Goal: Task Accomplishment & Management: Use online tool/utility

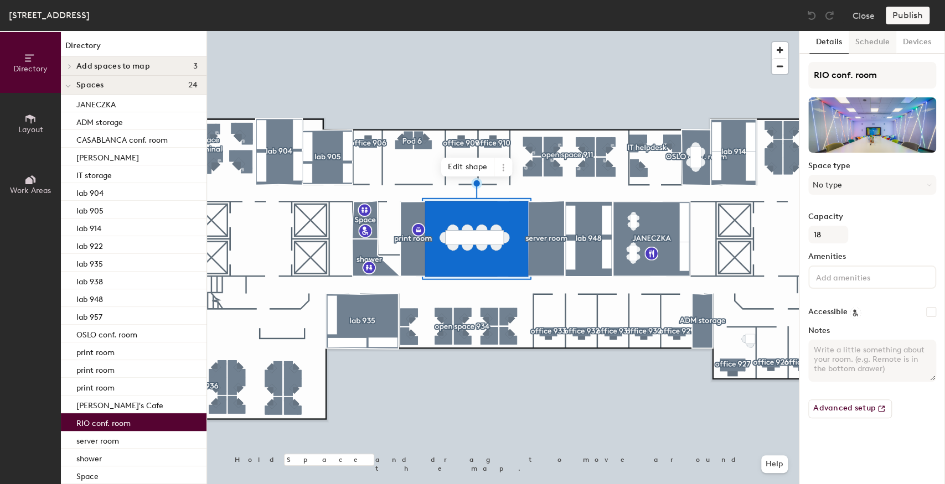
click at [867, 40] on button "Schedule" at bounding box center [873, 42] width 48 height 23
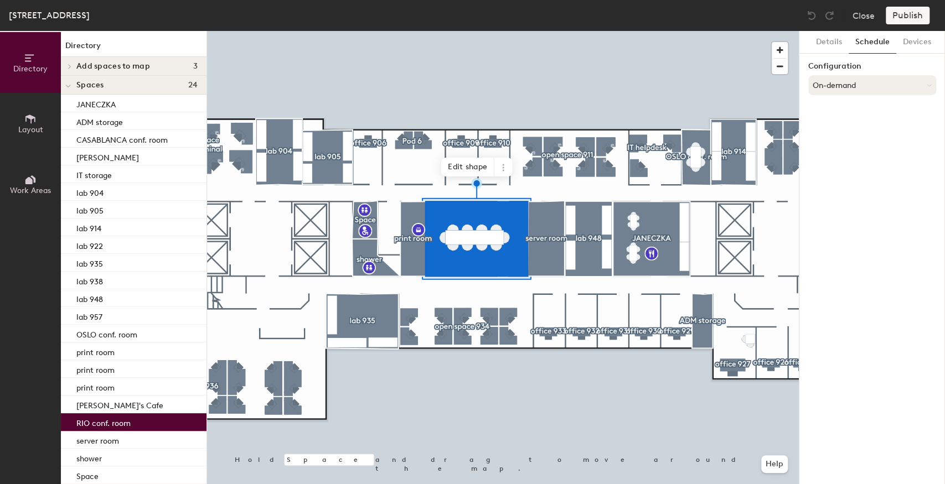
click at [840, 89] on button "On-demand" at bounding box center [872, 85] width 128 height 20
click at [829, 127] on div "Scheduled" at bounding box center [872, 129] width 127 height 17
click at [832, 112] on button "Select account" at bounding box center [872, 110] width 128 height 20
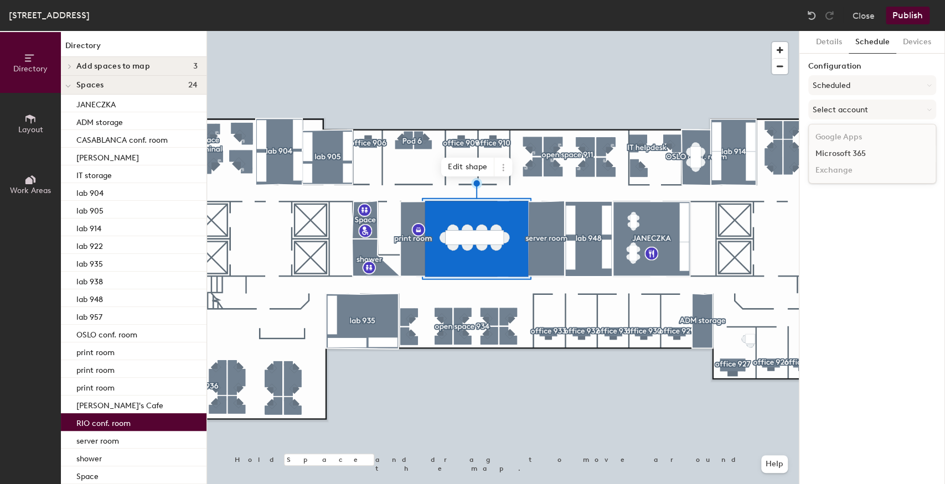
click at [832, 151] on div "Microsoft 365" at bounding box center [872, 154] width 127 height 17
click at [822, 154] on input at bounding box center [872, 153] width 128 height 20
paste input "plsalario@gtechcorp.onmicrosoft.com"
type input "plsalario@gtechcorp.onmicrosoft.com"
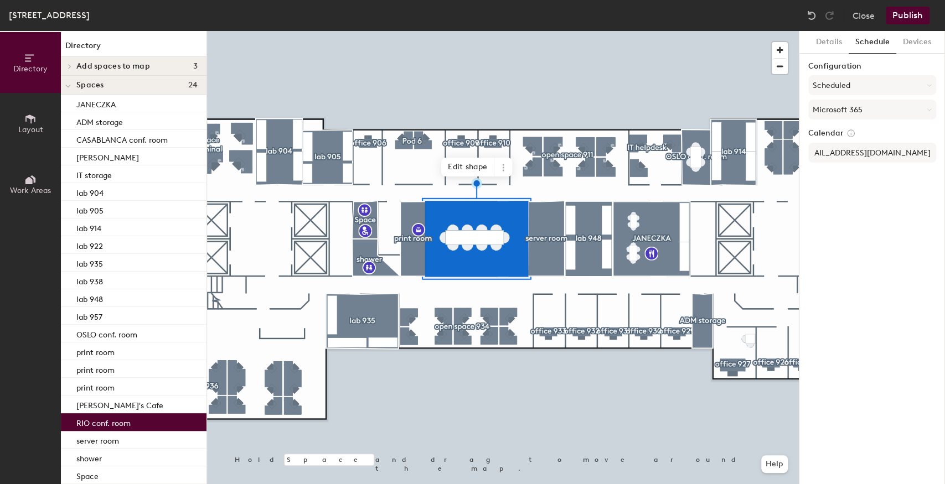
click at [829, 217] on div "Details Schedule Devices Configuration Scheduled Microsoft 365 Calendar plsalar…" at bounding box center [872, 257] width 146 height 453
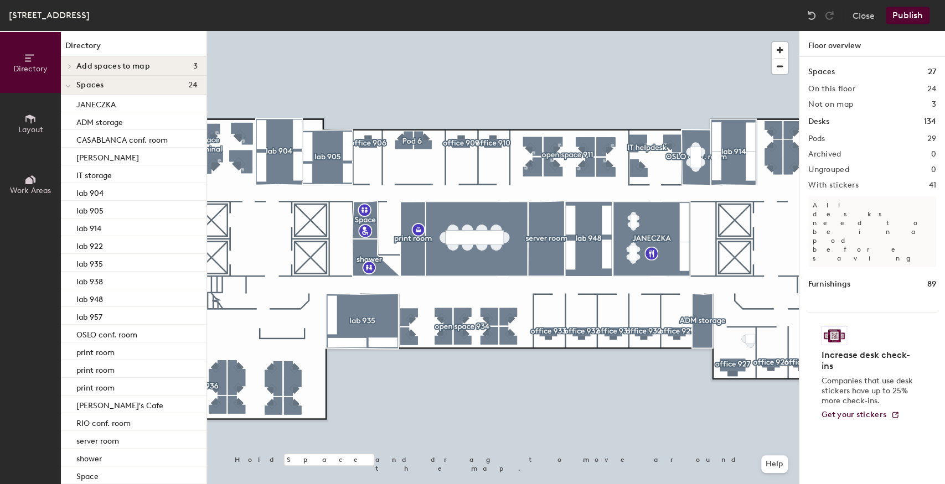
click at [695, 31] on div at bounding box center [503, 31] width 592 height 0
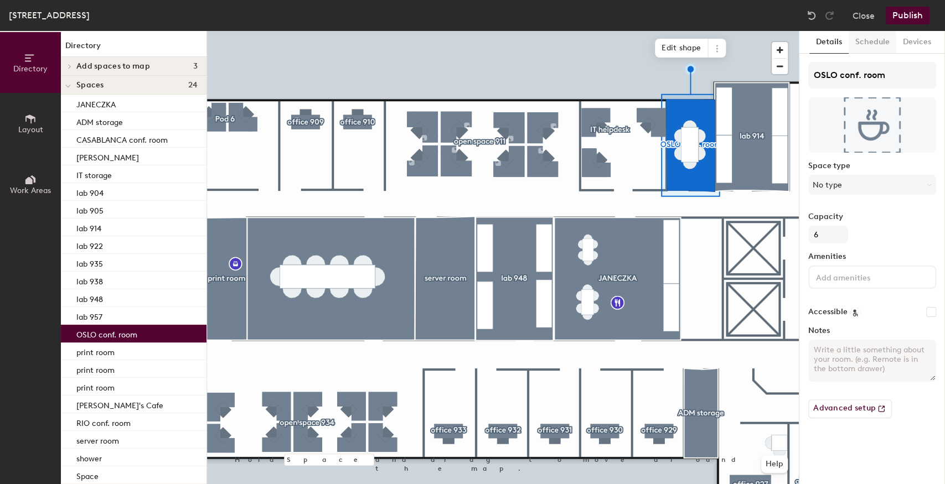
click at [870, 48] on button "Schedule" at bounding box center [873, 42] width 48 height 23
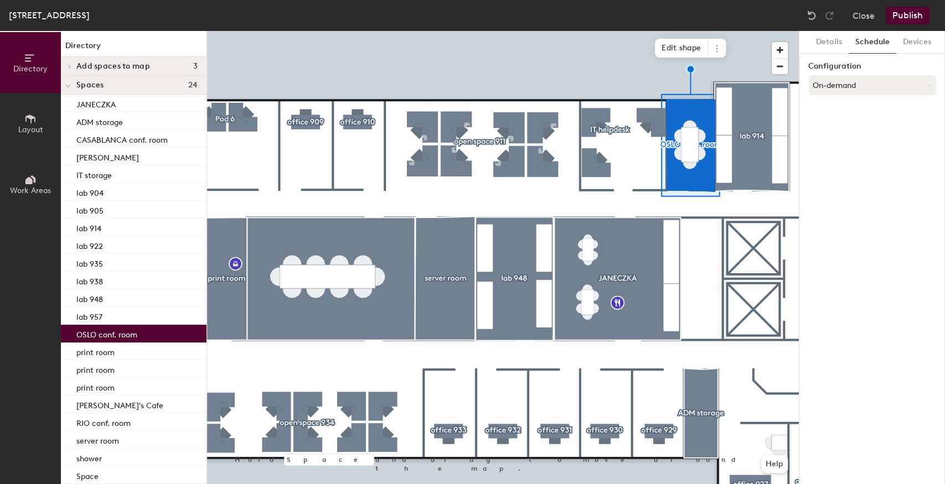
click at [853, 87] on button "On-demand" at bounding box center [872, 85] width 128 height 20
click at [822, 132] on div "Scheduled" at bounding box center [872, 129] width 127 height 17
click at [848, 110] on button "Select account" at bounding box center [872, 110] width 128 height 20
click at [825, 152] on div "Microsoft 365" at bounding box center [872, 154] width 127 height 17
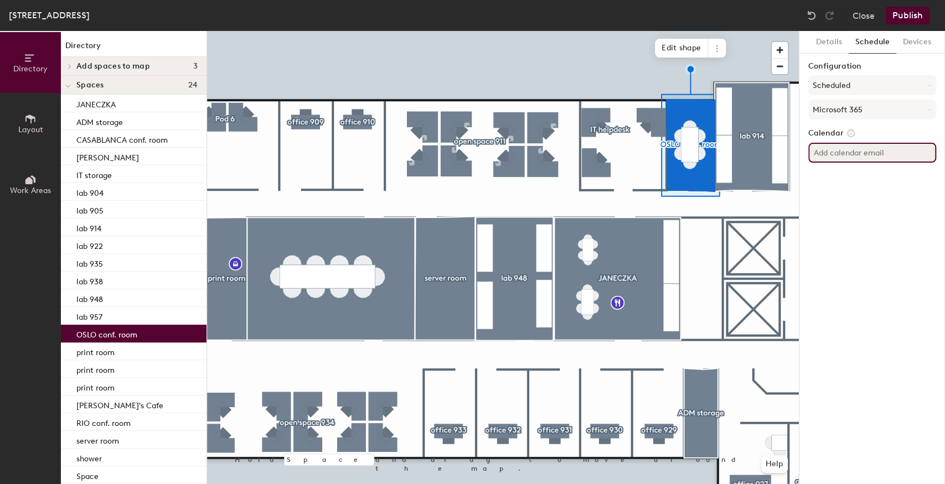
click at [819, 153] on input at bounding box center [872, 153] width 128 height 20
paste input "plsalaoslo@gtechcorp.onmicrosoft.com"
type input "plsalaoslo@gtechcorp.onmicrosoft.com"
click at [836, 238] on div "Details Schedule Devices Configuration Scheduled Microsoft 365 Calendar plsalao…" at bounding box center [872, 257] width 146 height 453
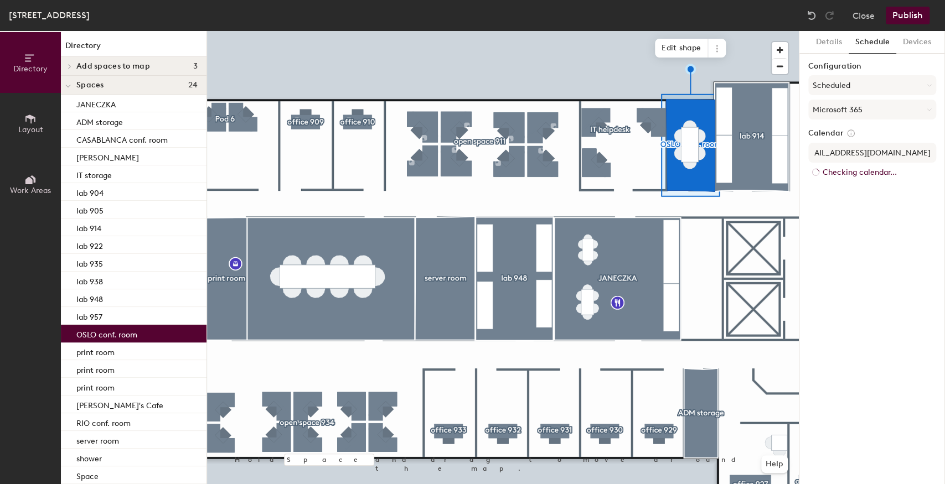
scroll to position [0, 0]
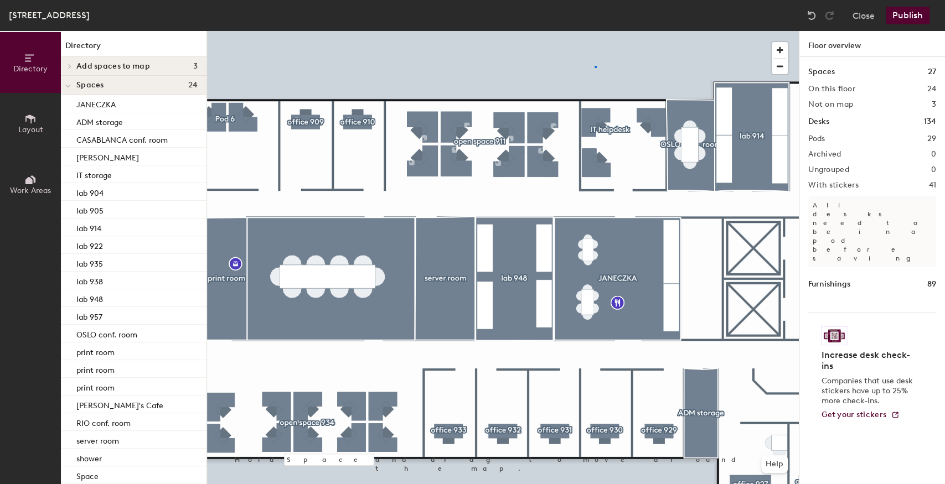
click at [595, 31] on div at bounding box center [503, 31] width 592 height 0
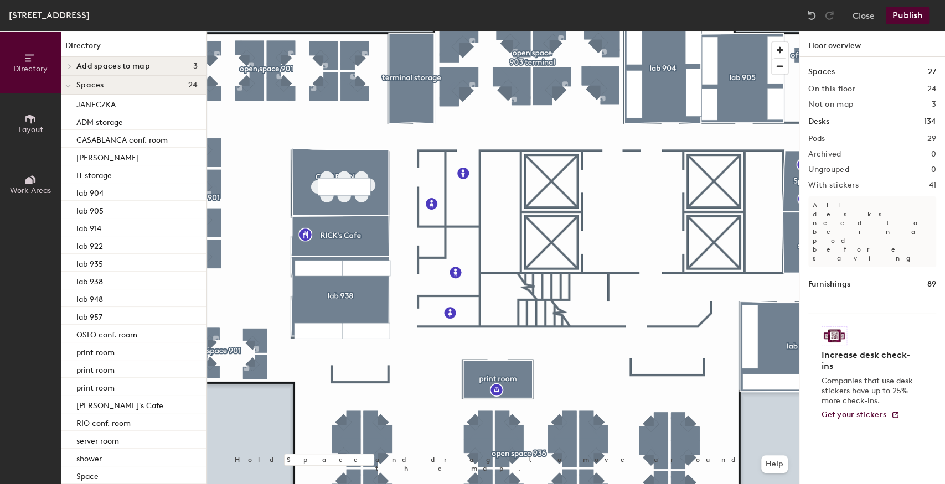
click at [333, 31] on div at bounding box center [503, 31] width 592 height 0
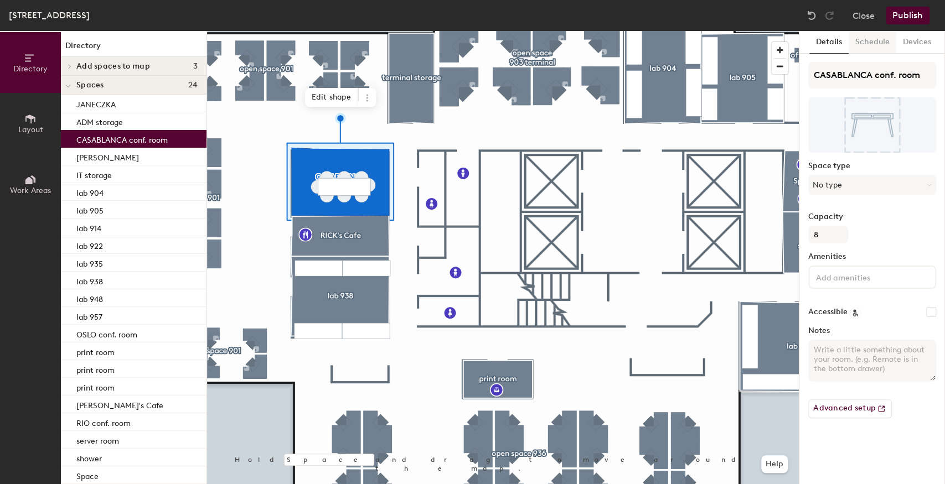
click at [870, 45] on button "Schedule" at bounding box center [873, 42] width 48 height 23
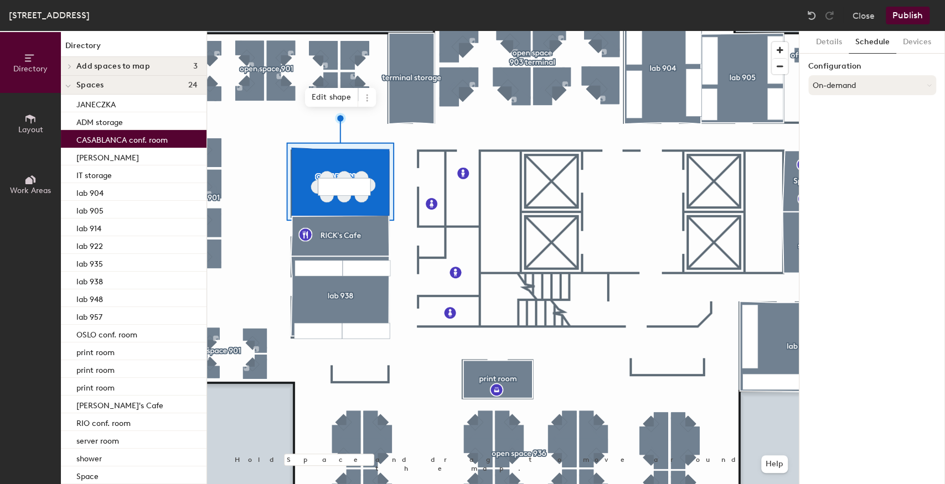
click at [861, 91] on button "On-demand" at bounding box center [872, 85] width 128 height 20
click at [846, 124] on div "Scheduled" at bounding box center [872, 129] width 127 height 17
click at [858, 106] on button "Select account" at bounding box center [872, 110] width 128 height 20
click at [845, 151] on div "Microsoft 365" at bounding box center [872, 154] width 127 height 17
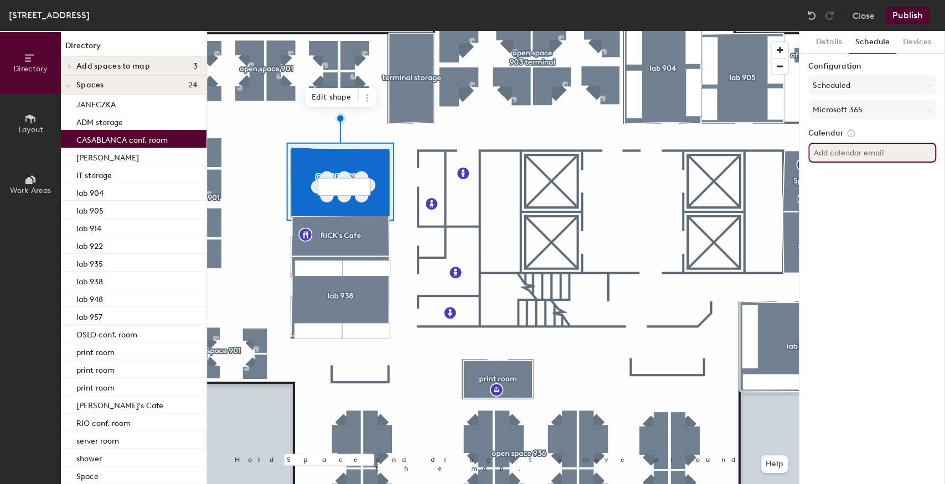
click at [844, 148] on input at bounding box center [872, 153] width 128 height 20
paste input "plsalacasablanca@brightstarlottery.com"
type input "plsalacasablanca@brightstarlottery.com"
click at [834, 205] on div "Details Schedule Devices Configuration Scheduled Microsoft 365 Calendar plsalac…" at bounding box center [872, 257] width 146 height 453
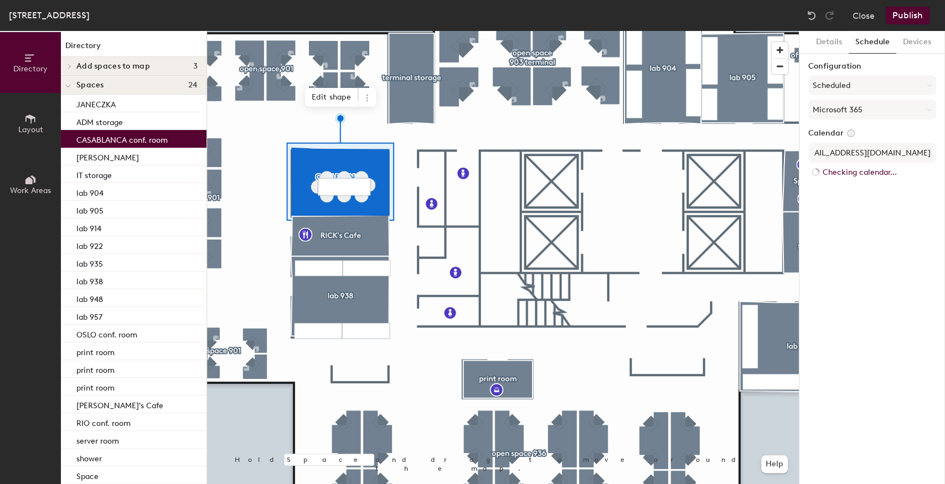
scroll to position [0, 0]
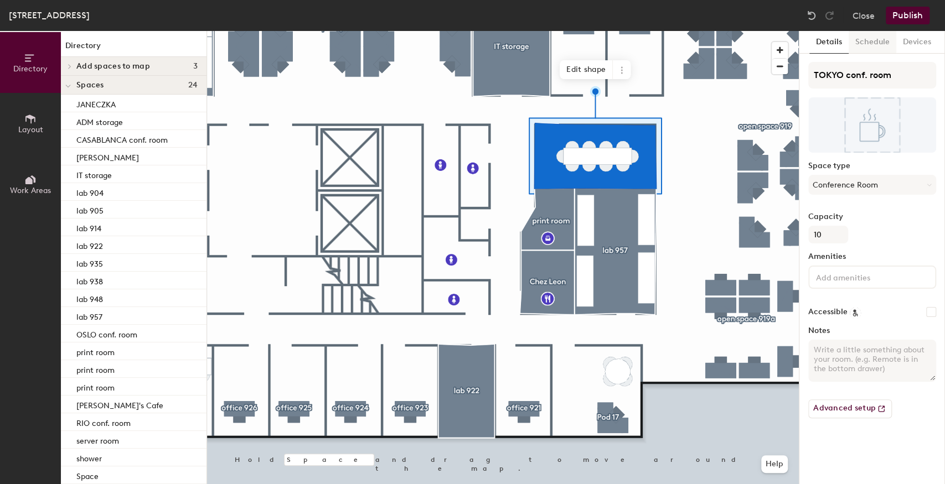
click at [870, 40] on button "Schedule" at bounding box center [873, 42] width 48 height 23
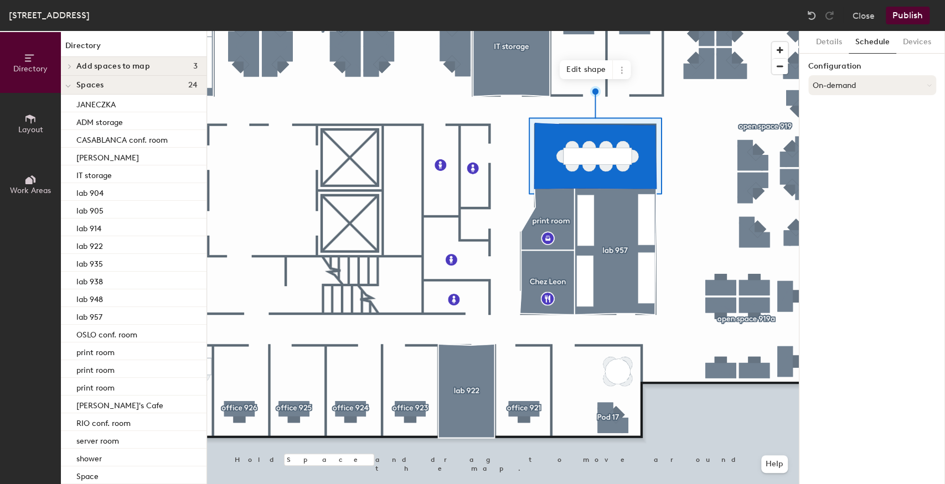
click at [840, 82] on button "On-demand" at bounding box center [872, 85] width 128 height 20
click at [836, 128] on div "Scheduled" at bounding box center [872, 129] width 127 height 17
click at [844, 108] on button "Select account" at bounding box center [872, 110] width 128 height 20
click at [833, 149] on div "Microsoft 365" at bounding box center [872, 154] width 127 height 17
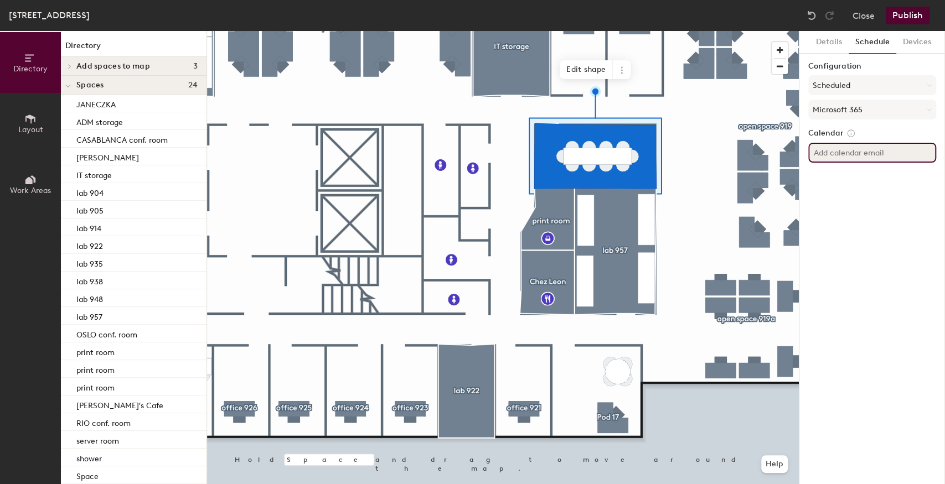
click at [820, 154] on input at bounding box center [872, 153] width 128 height 20
paste input "plsalatokyo@ourlotto.com"
type input "plsalatokyo@ourlotto.com"
click at [837, 226] on div "Details Schedule Devices Configuration Scheduled Microsoft 365 Calendar plsalat…" at bounding box center [872, 257] width 146 height 453
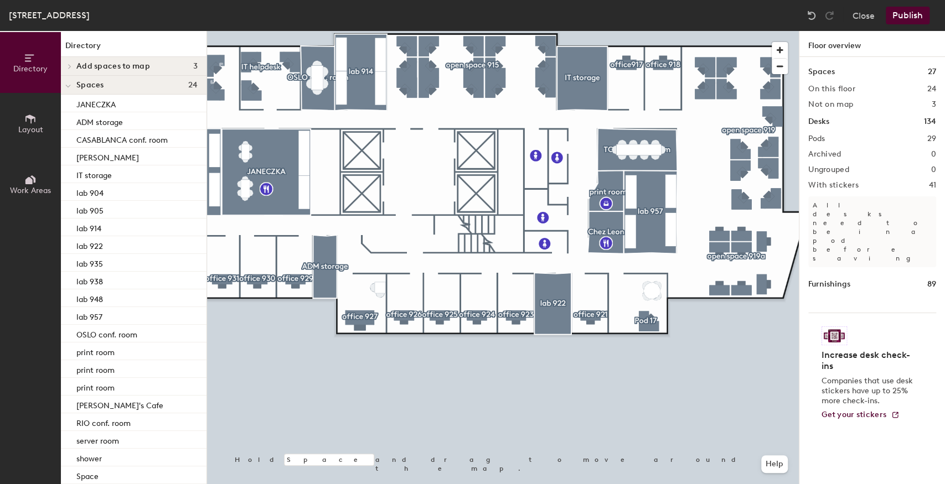
click at [898, 11] on button "Publish" at bounding box center [908, 16] width 44 height 18
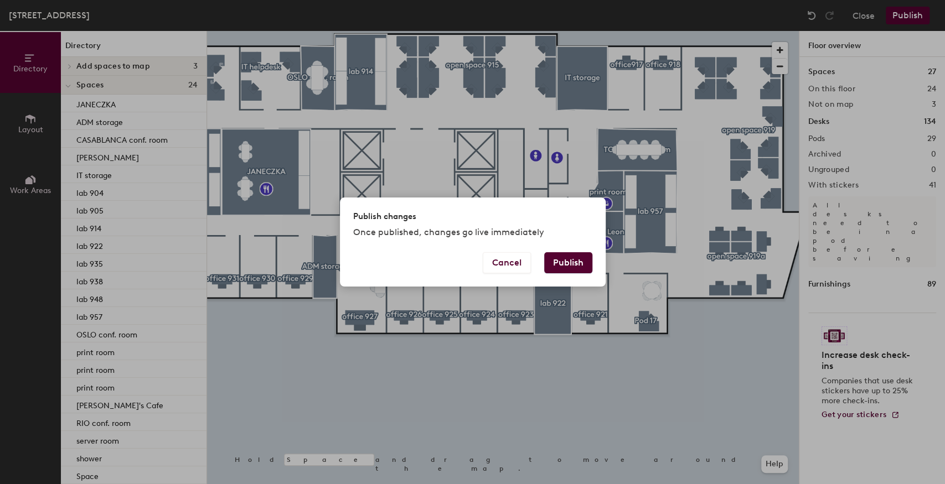
click at [563, 267] on button "Publish" at bounding box center [568, 262] width 48 height 21
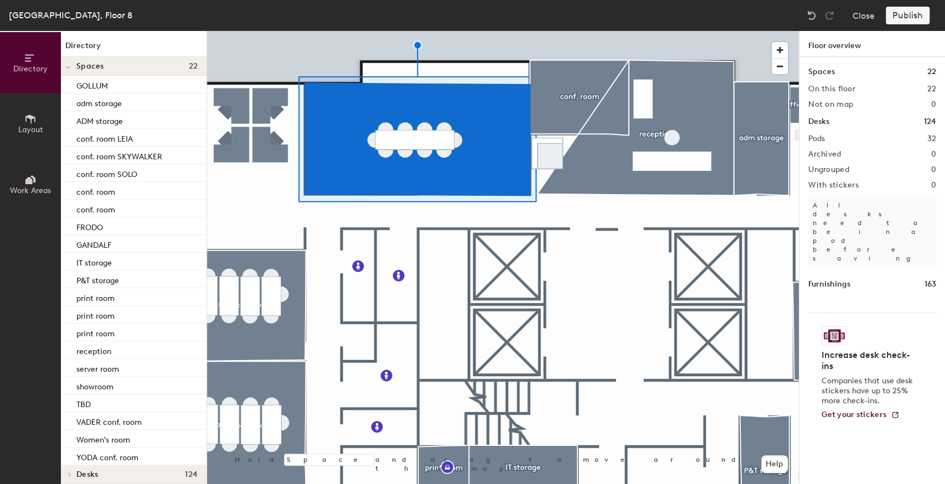
click at [463, 31] on div at bounding box center [503, 31] width 592 height 0
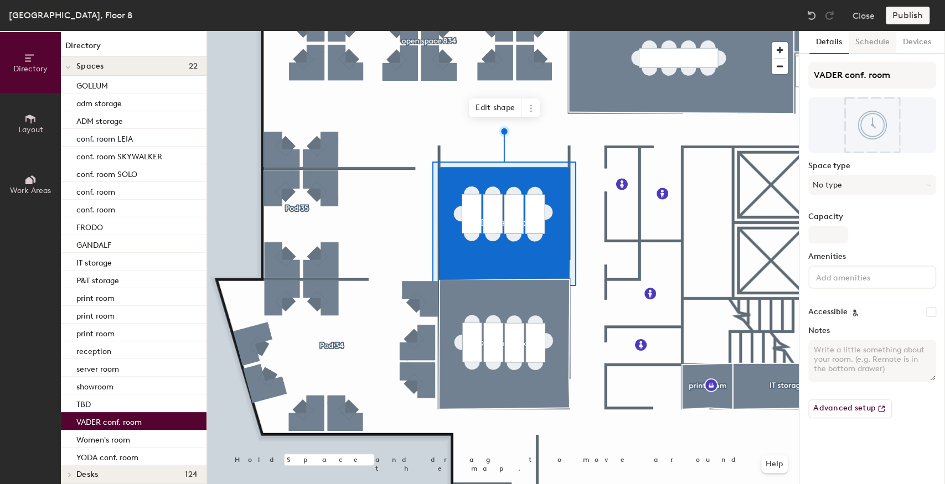
click at [869, 37] on button "Schedule" at bounding box center [873, 42] width 48 height 23
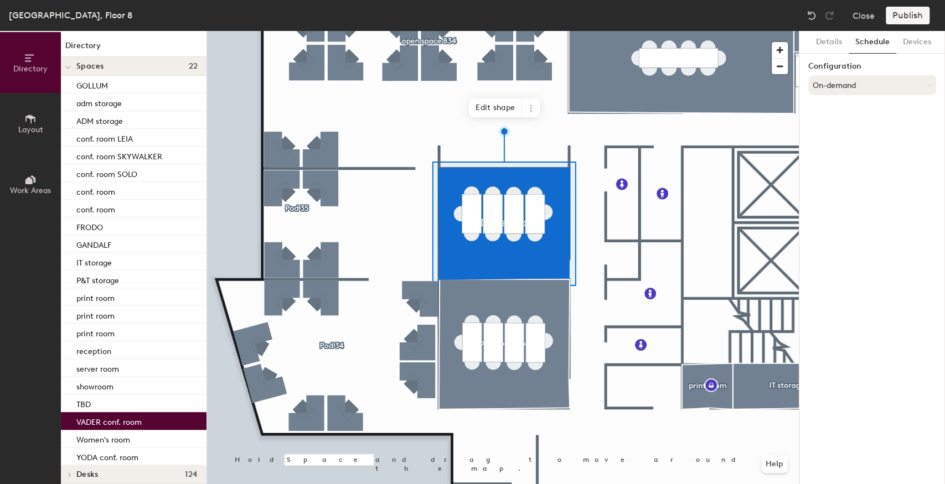
click at [848, 84] on button "On-demand" at bounding box center [872, 85] width 128 height 20
click at [824, 130] on div "Scheduled" at bounding box center [872, 129] width 127 height 17
click at [865, 113] on button "Select account" at bounding box center [872, 110] width 128 height 20
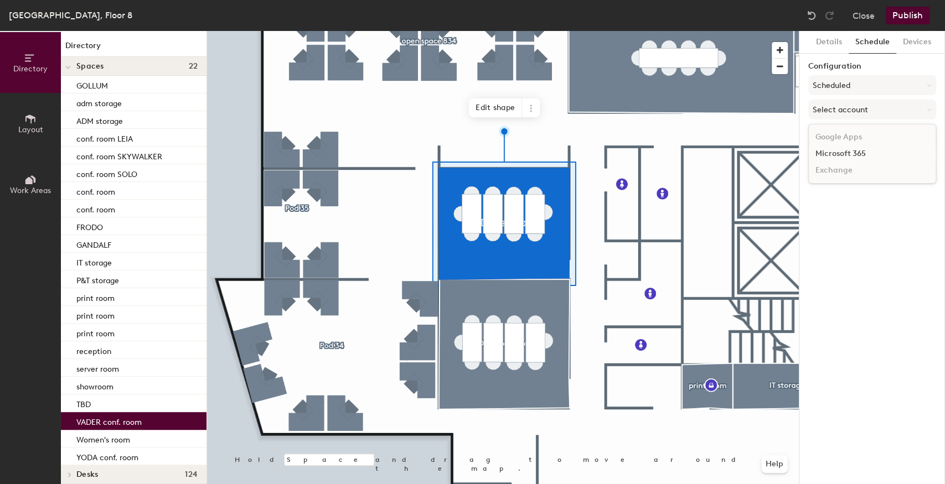
click at [839, 153] on div "Microsoft 365" at bounding box center [872, 154] width 127 height 17
click at [819, 149] on input at bounding box center [872, 153] width 128 height 20
paste input "plwarsawvader@gtechcorp.onmicrosoft.com"
type input "plwarsawvader@gtechcorp.onmicrosoft.com"
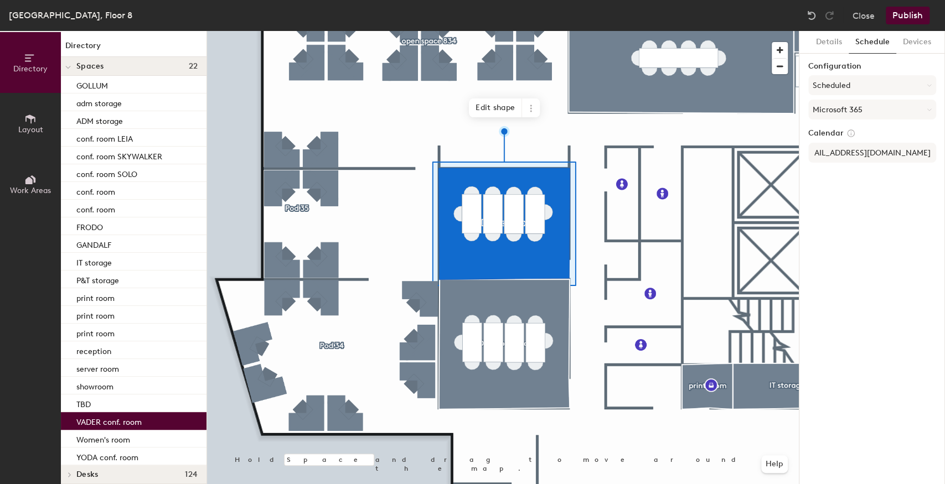
click at [874, 270] on div "Details Schedule Devices Configuration Scheduled Microsoft 365 Calendar plwarsa…" at bounding box center [872, 257] width 146 height 453
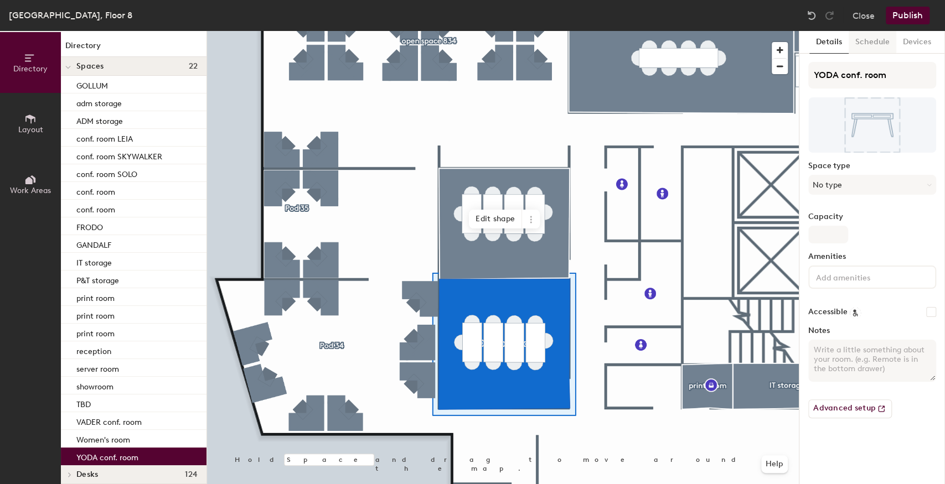
click at [866, 42] on button "Schedule" at bounding box center [873, 42] width 48 height 23
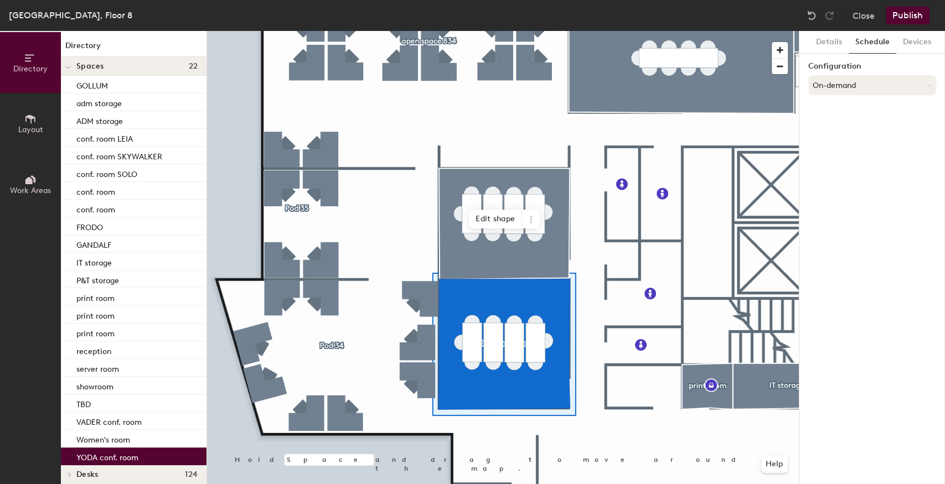
click at [844, 91] on button "On-demand" at bounding box center [872, 85] width 128 height 20
click at [840, 125] on div "Scheduled" at bounding box center [872, 129] width 127 height 17
click at [848, 112] on button "Select account" at bounding box center [872, 110] width 128 height 20
click at [833, 151] on div "Microsoft 365" at bounding box center [872, 154] width 127 height 17
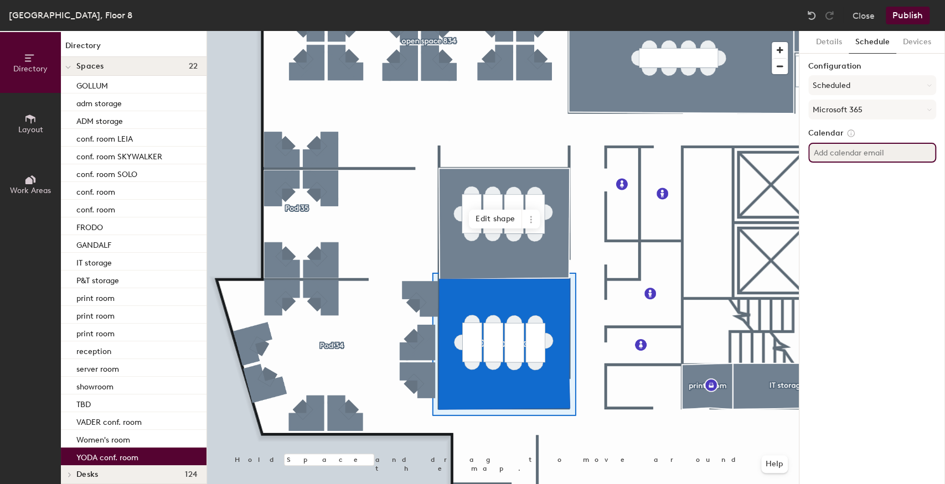
click at [833, 150] on input at bounding box center [872, 153] width 128 height 20
paste input "plwarsawyoda@gtechcorp.onmicrosoft.com"
type input "plwarsawyoda@gtechcorp.onmicrosoft.com"
click at [859, 210] on div "Details Schedule Devices Configuration Scheduled Microsoft 365 Calendar plwarsa…" at bounding box center [872, 257] width 146 height 453
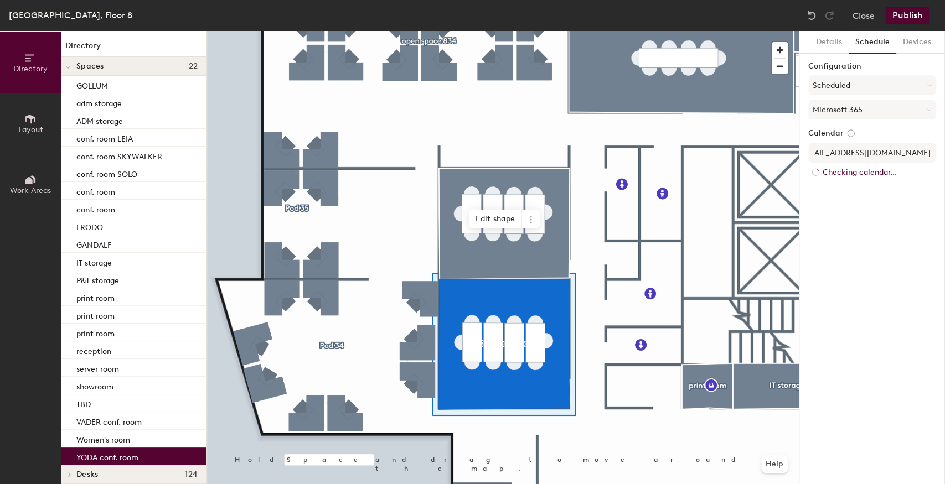
scroll to position [0, 0]
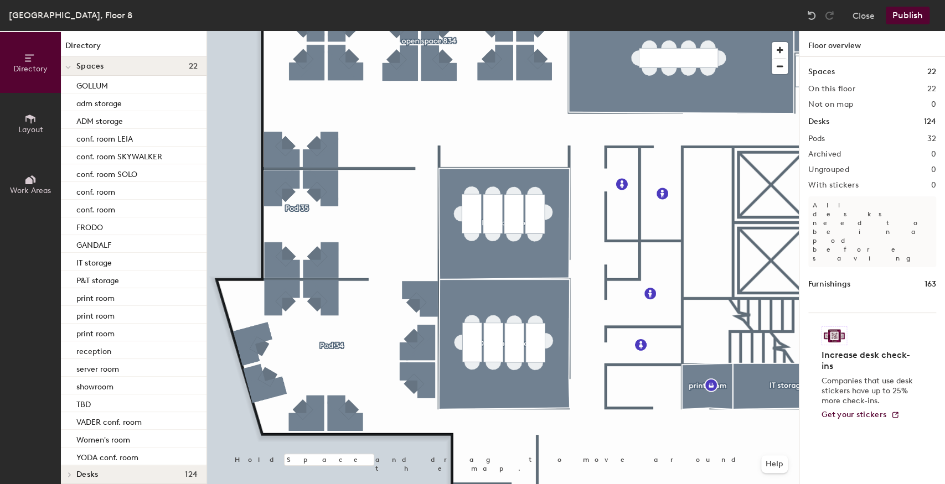
click at [905, 13] on button "Publish" at bounding box center [908, 16] width 44 height 18
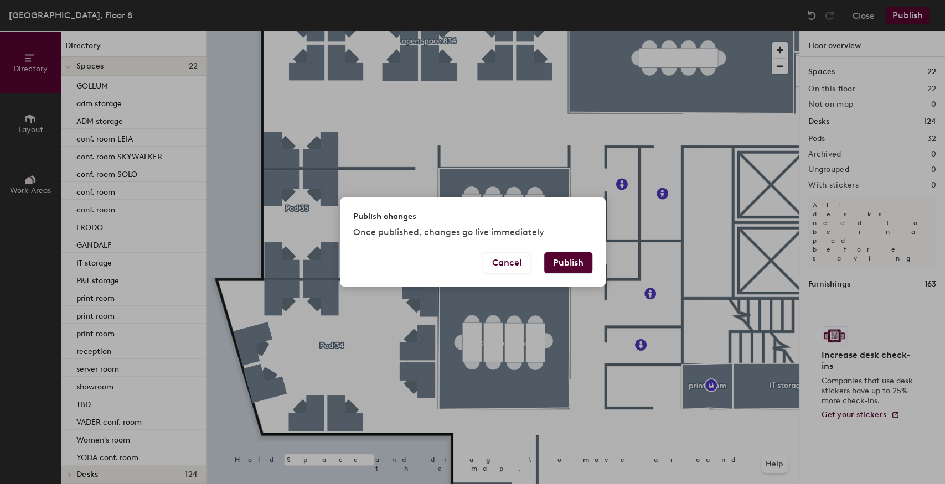
click at [563, 267] on button "Publish" at bounding box center [568, 262] width 48 height 21
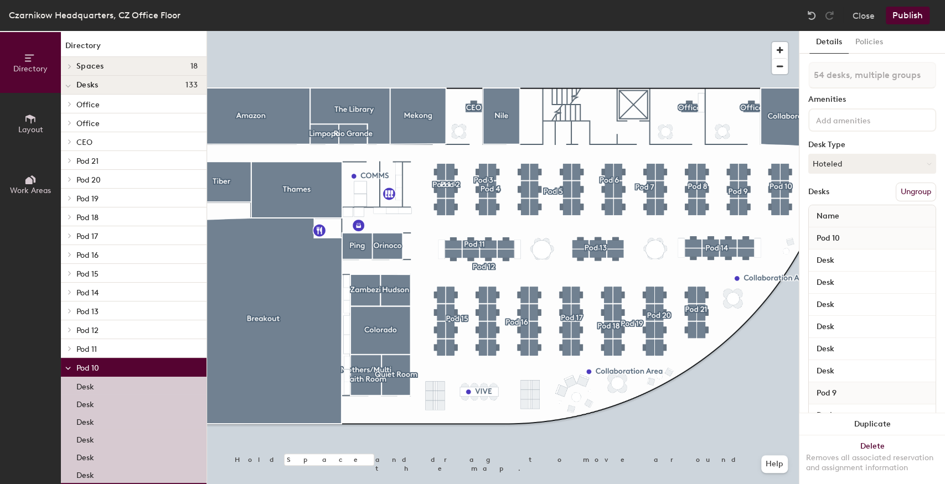
click at [902, 193] on button "Ungroup" at bounding box center [916, 192] width 40 height 19
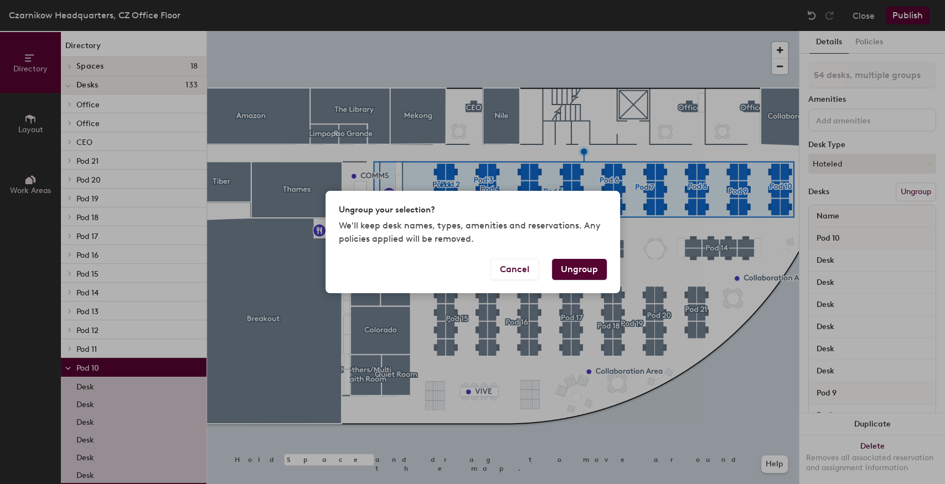
click at [585, 268] on button "Ungroup" at bounding box center [579, 269] width 55 height 21
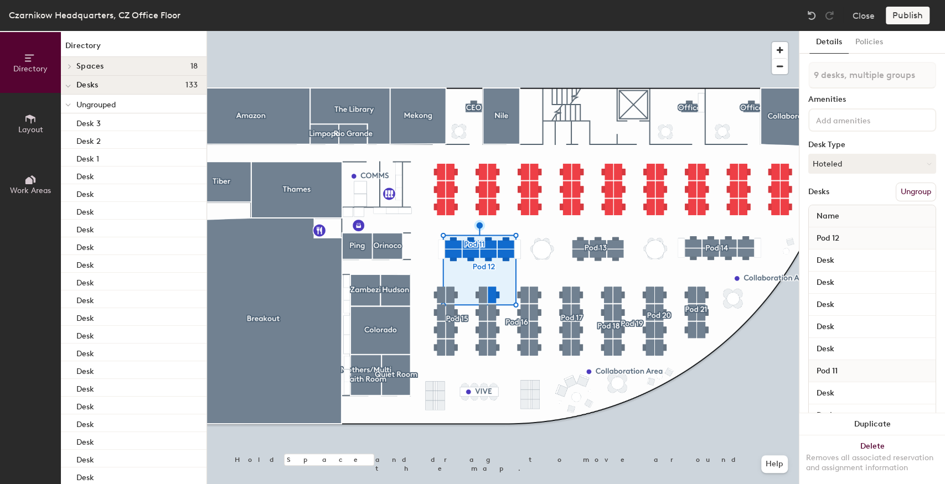
click at [910, 189] on button "Ungroup" at bounding box center [916, 192] width 40 height 19
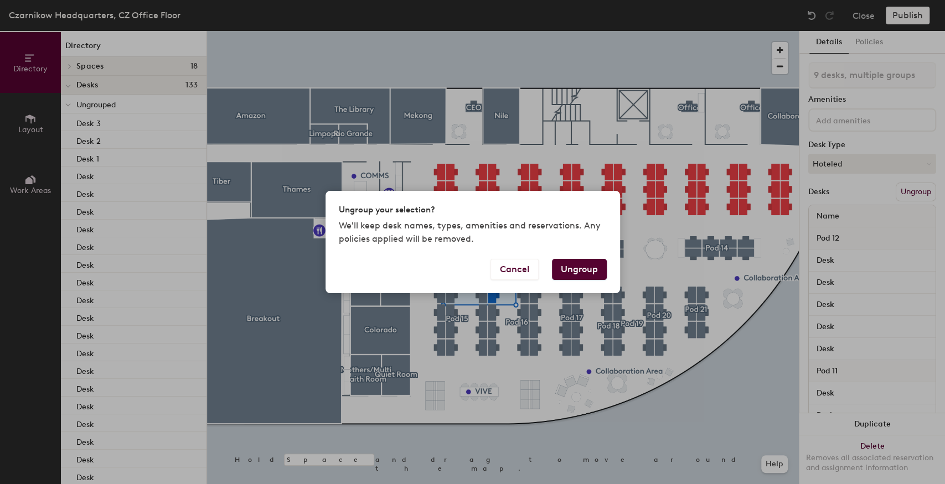
click at [561, 269] on button "Ungroup" at bounding box center [579, 269] width 55 height 21
type input "9 desks"
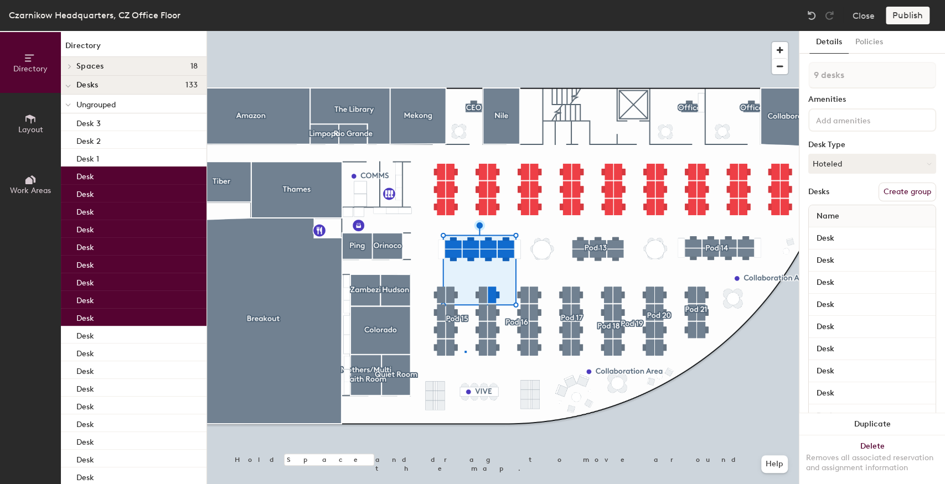
click at [464, 31] on div at bounding box center [503, 31] width 592 height 0
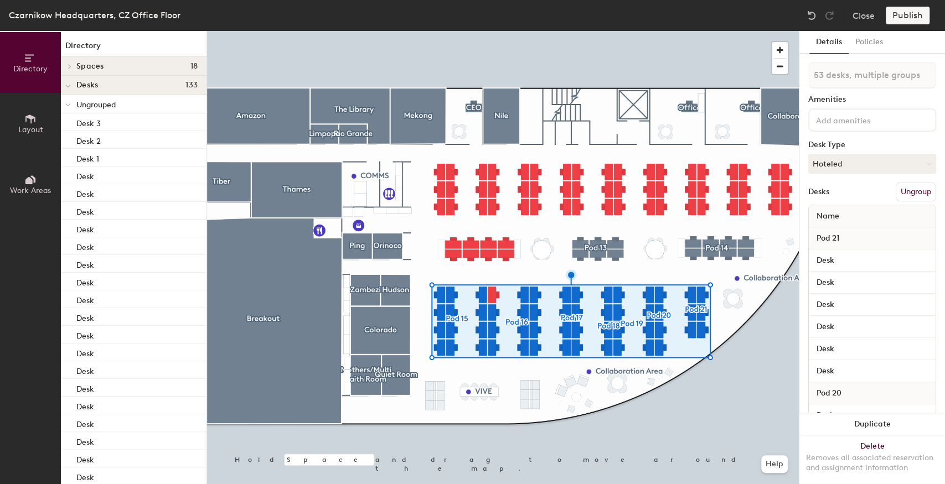
click at [910, 195] on button "Ungroup" at bounding box center [916, 192] width 40 height 19
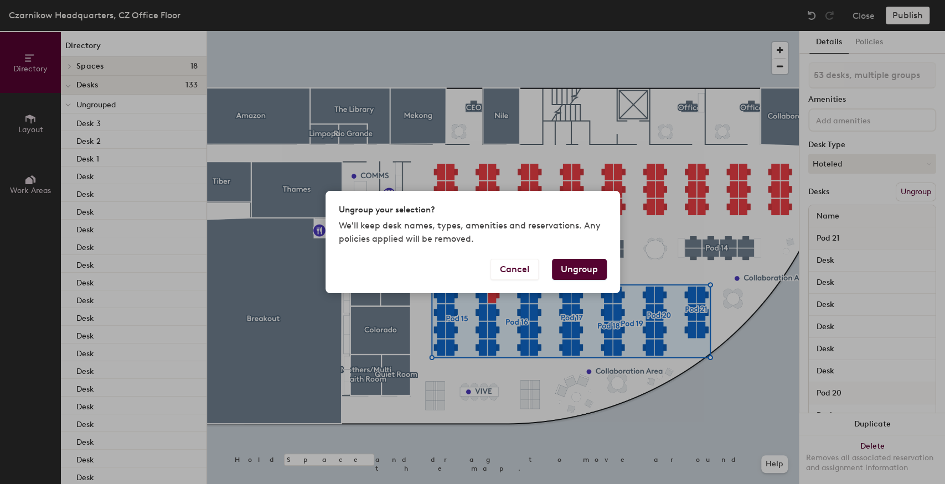
click at [577, 273] on button "Ungroup" at bounding box center [579, 269] width 55 height 21
type input "53 desks"
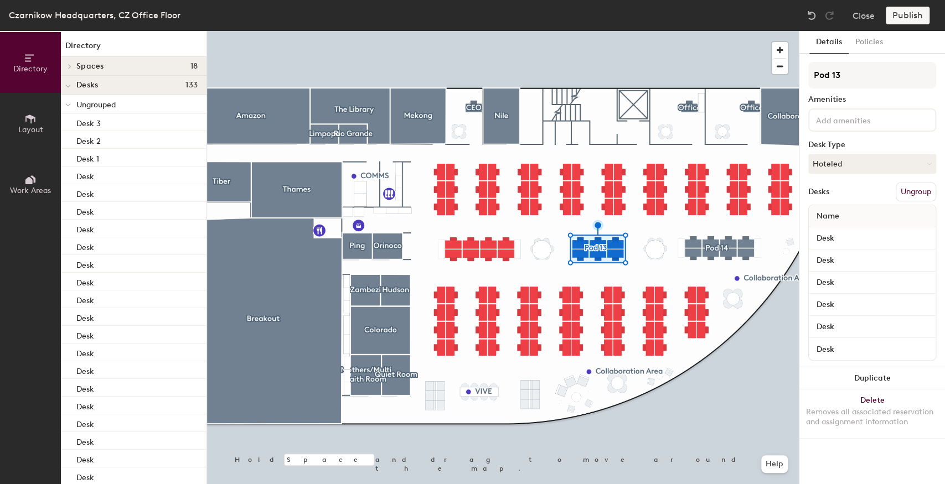
click at [901, 195] on button "Ungroup" at bounding box center [916, 192] width 40 height 19
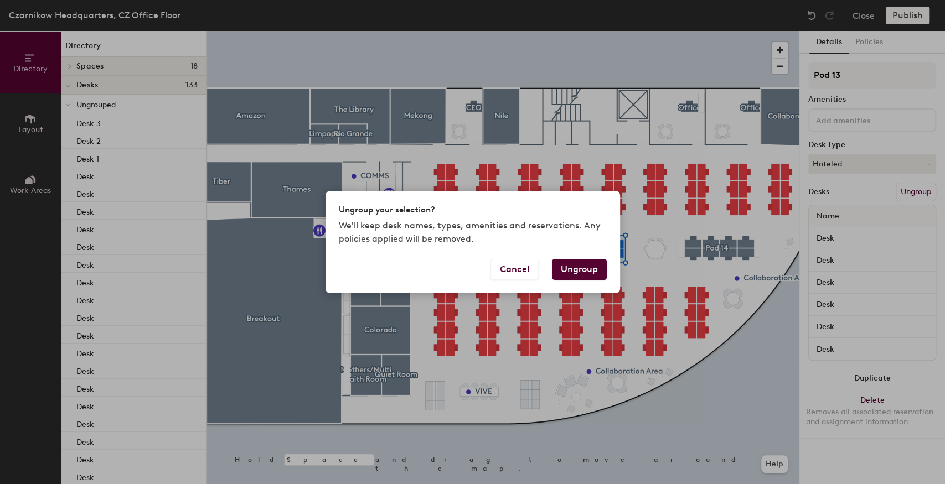
click at [576, 269] on button "Ungroup" at bounding box center [579, 269] width 55 height 21
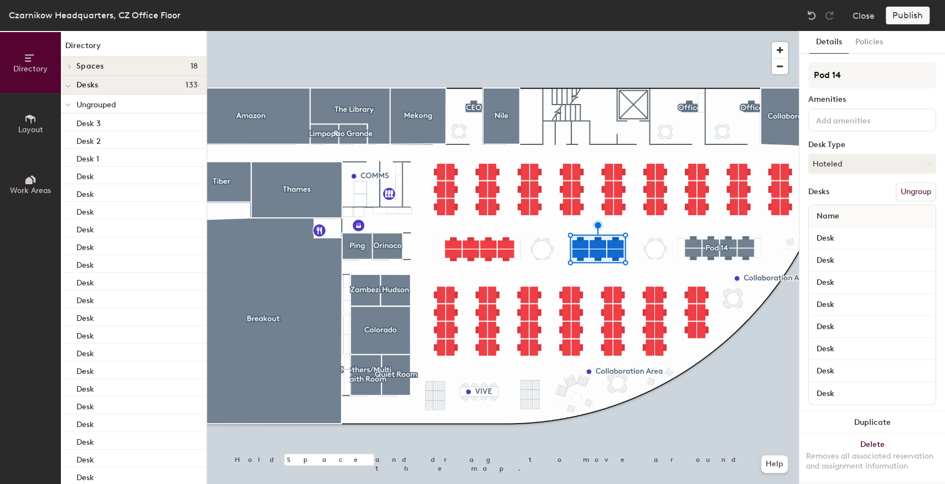
click at [912, 190] on button "Ungroup" at bounding box center [916, 192] width 40 height 19
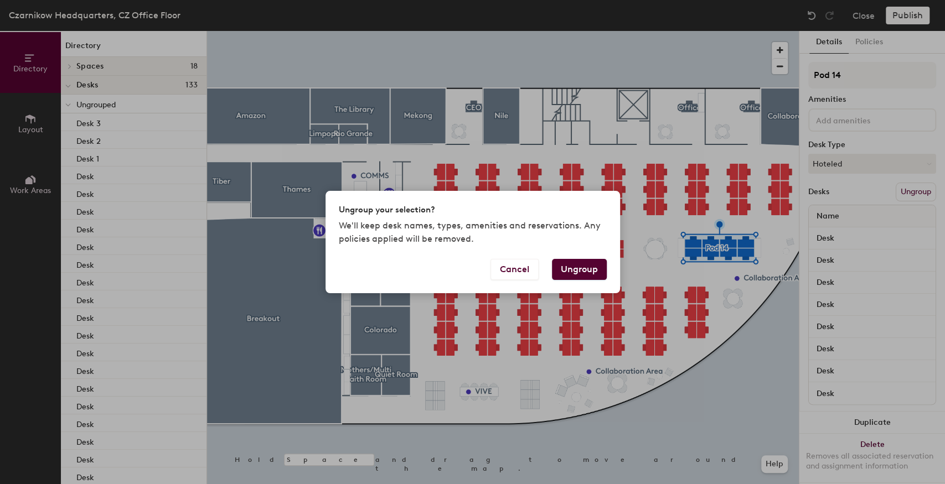
click at [592, 264] on button "Ungroup" at bounding box center [579, 269] width 55 height 21
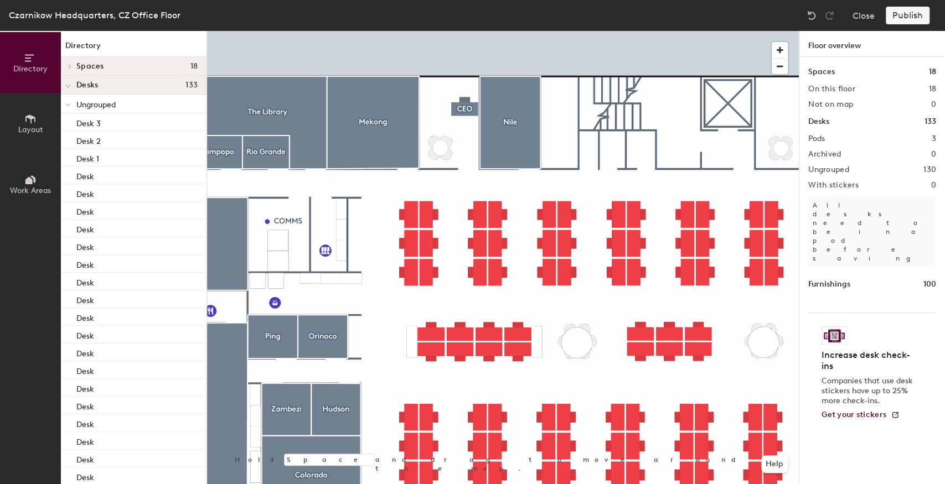
click at [409, 31] on div at bounding box center [503, 31] width 592 height 0
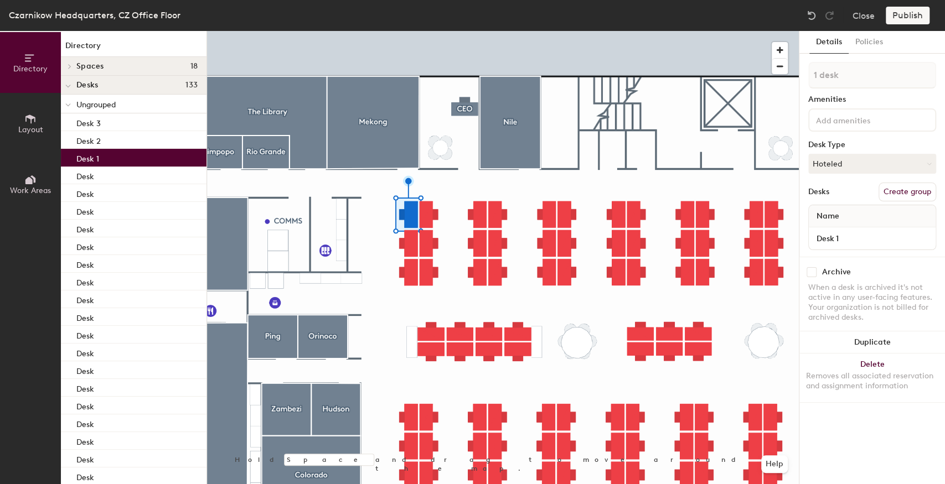
click at [902, 190] on button "Create group" at bounding box center [908, 192] width 58 height 19
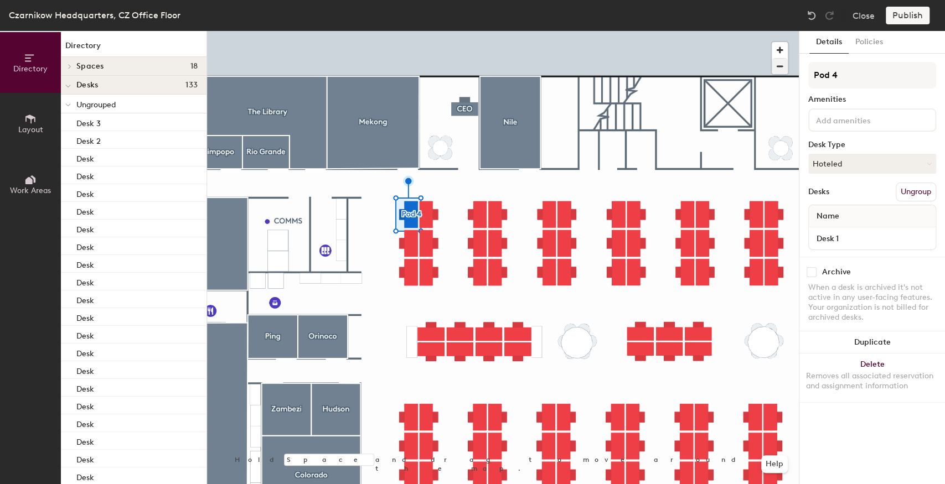
drag, startPoint x: 846, startPoint y: 71, endPoint x: 774, endPoint y: 73, distance: 72.0
click at [774, 73] on div "Directory Layout Work Areas Directory Spaces 18 Amazon Breakout Collaboration A…" at bounding box center [472, 257] width 945 height 453
type input "1"
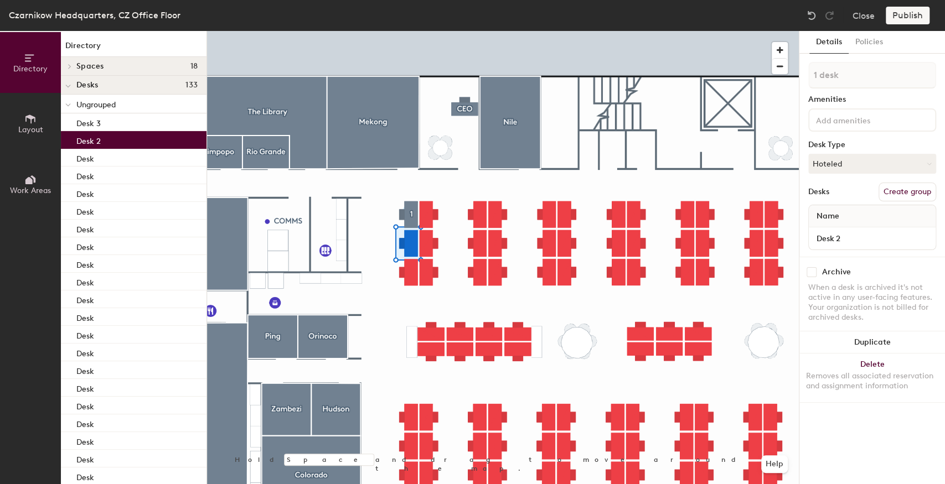
click at [889, 190] on button "Create group" at bounding box center [908, 192] width 58 height 19
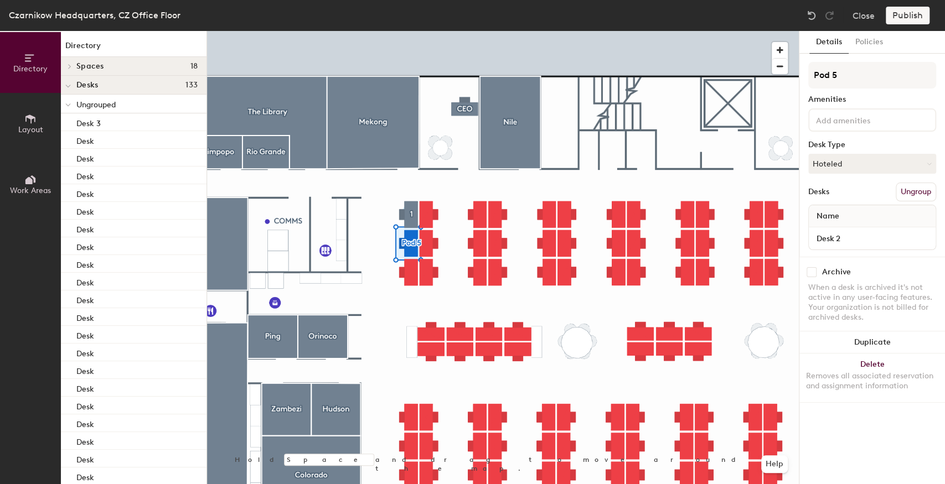
click at [747, 75] on div "Directory Layout Work Areas Directory Spaces 18 Amazon Breakout Collaboration A…" at bounding box center [472, 257] width 945 height 453
type input "2"
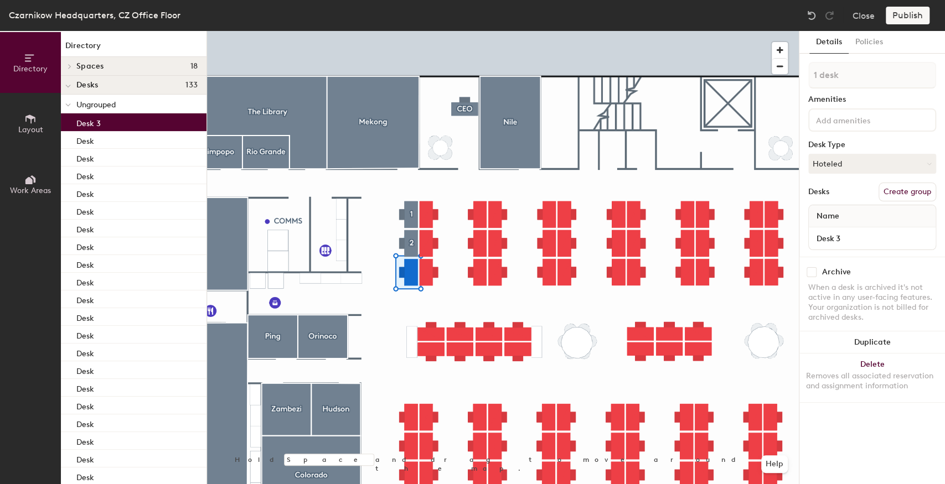
click at [901, 196] on button "Create group" at bounding box center [908, 192] width 58 height 19
click at [749, 81] on div "Directory Layout Work Areas Directory Spaces 18 Amazon Breakout Collaboration A…" at bounding box center [472, 257] width 945 height 453
type input "3"
drag, startPoint x: 849, startPoint y: 78, endPoint x: 799, endPoint y: 203, distance: 134.0
click at [428, 31] on div at bounding box center [503, 31] width 592 height 0
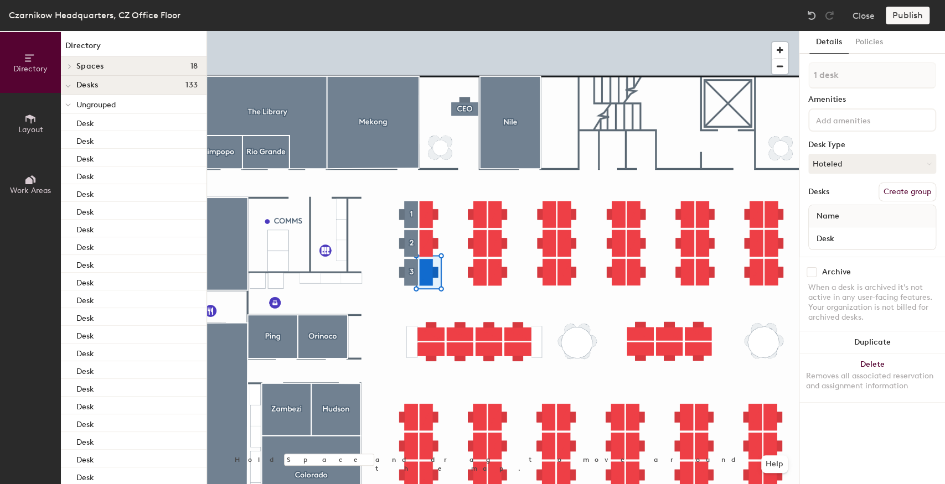
click at [893, 190] on button "Create group" at bounding box center [908, 192] width 58 height 19
click at [766, 71] on div "Directory Layout Work Areas Directory Spaces 18 Amazon Breakout Collaboration A…" at bounding box center [472, 257] width 945 height 453
type input "4"
click at [900, 191] on button "Create group" at bounding box center [908, 192] width 58 height 19
click at [724, 78] on div "Directory Layout Work Areas Directory Spaces 18 Amazon Breakout Collaboration A…" at bounding box center [472, 257] width 945 height 453
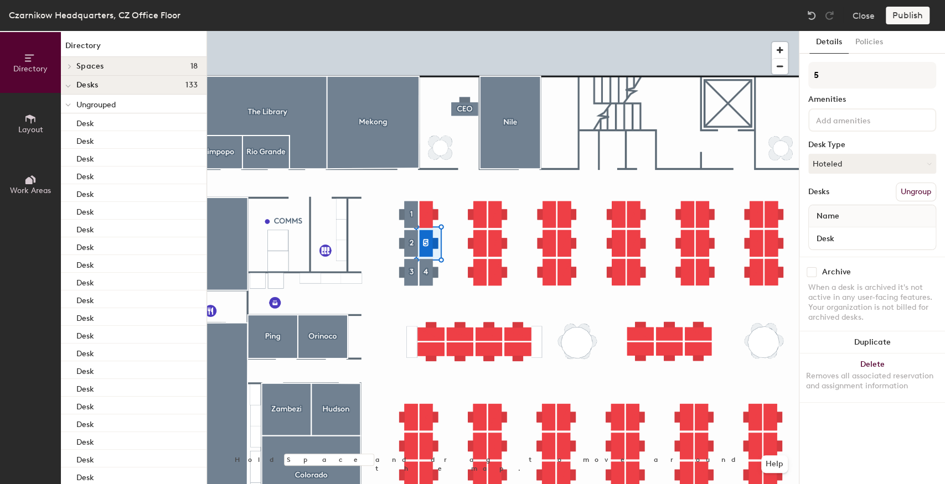
type input "5"
click at [907, 188] on button "Create group" at bounding box center [908, 192] width 58 height 19
click at [769, 80] on div "Directory Layout Work Areas Directory Spaces 18 Amazon Breakout Collaboration A…" at bounding box center [472, 257] width 945 height 453
type input "6"
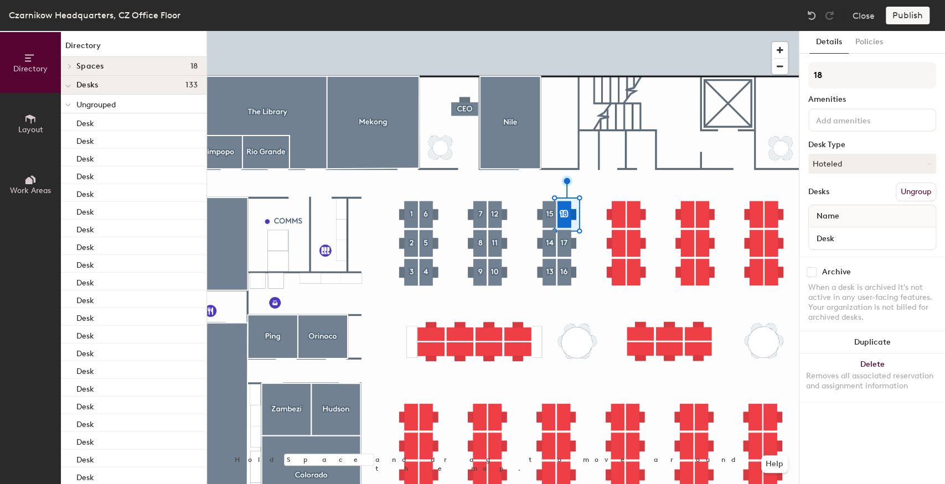
type input "18"
click at [909, 195] on button "Create group" at bounding box center [908, 192] width 58 height 19
click at [766, 84] on div "Directory Layout Work Areas Directory Spaces 18 Amazon Breakout Collaboration A…" at bounding box center [472, 257] width 945 height 453
type input "19"
click at [904, 191] on button "Create group" at bounding box center [908, 192] width 58 height 19
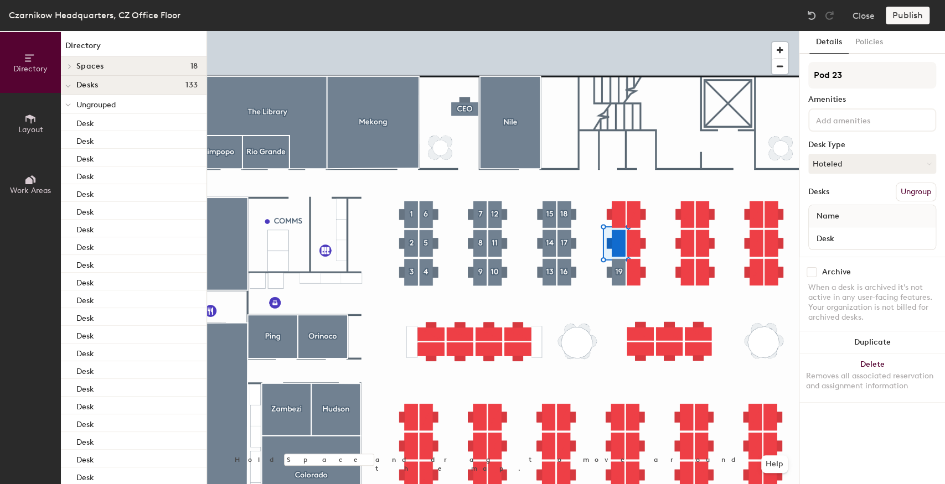
click at [764, 81] on div "Directory Layout Work Areas Directory Spaces 18 Amazon Breakout Collaboration A…" at bounding box center [472, 257] width 945 height 453
click at [817, 74] on input "120" at bounding box center [872, 75] width 128 height 27
type input "20"
click at [652, 31] on div at bounding box center [503, 31] width 592 height 0
click at [904, 191] on button "Create group" at bounding box center [908, 192] width 58 height 19
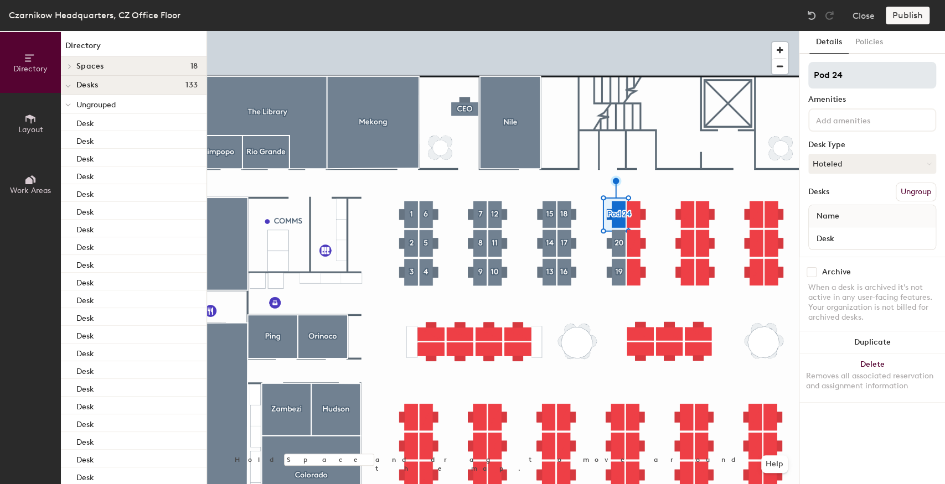
click at [773, 80] on div "Directory Layout Work Areas Directory Spaces 18 Amazon Breakout Collaboration A…" at bounding box center [472, 257] width 945 height 453
type input "21"
click at [631, 31] on div at bounding box center [503, 31] width 592 height 0
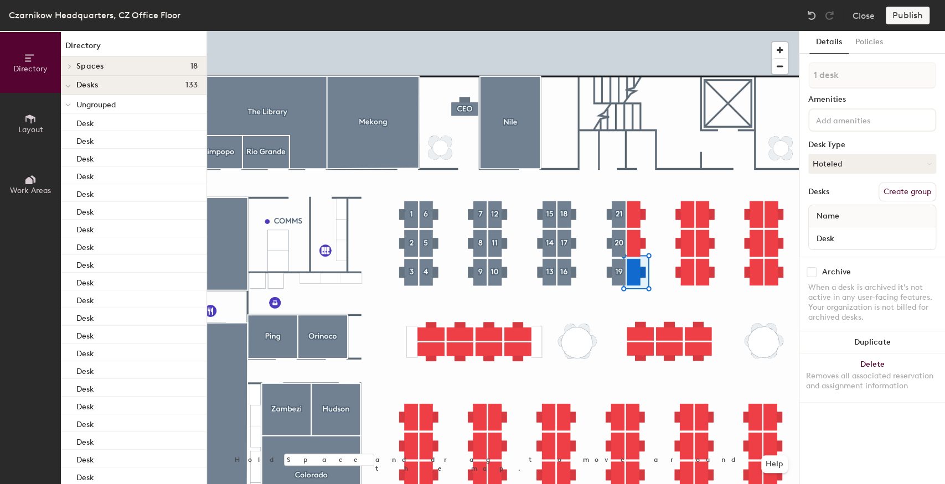
click at [892, 194] on button "Create group" at bounding box center [908, 192] width 58 height 19
drag, startPoint x: 849, startPoint y: 82, endPoint x: 804, endPoint y: 82, distance: 45.4
click at [804, 82] on div "Details Policies Pod 25 Amenities Desk Type Hoteled Desks Ungroup Name Desk Arc…" at bounding box center [872, 257] width 146 height 453
type input "22"
click at [895, 191] on button "Create group" at bounding box center [908, 192] width 58 height 19
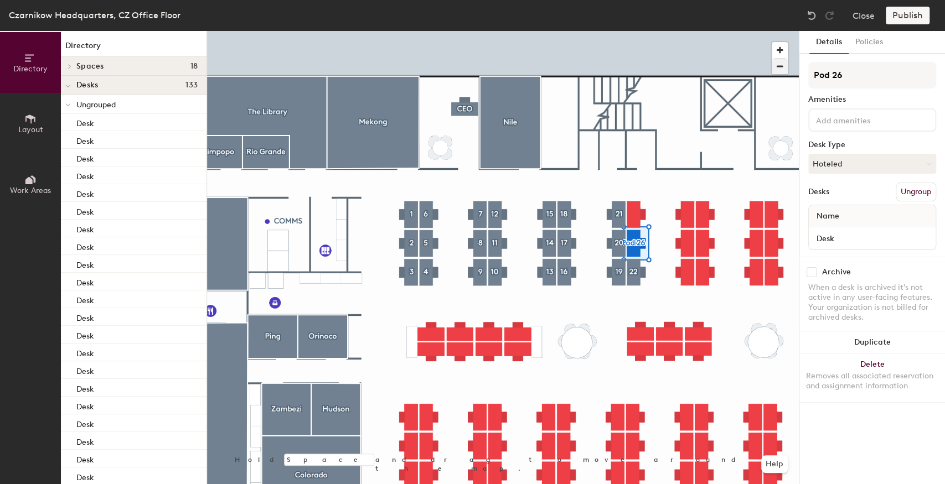
click at [746, 70] on div "Directory Layout Work Areas Directory Spaces 18 Amazon Breakout Collaboration A…" at bounding box center [472, 257] width 945 height 453
type input "23"
click at [911, 189] on button "Create group" at bounding box center [908, 192] width 58 height 19
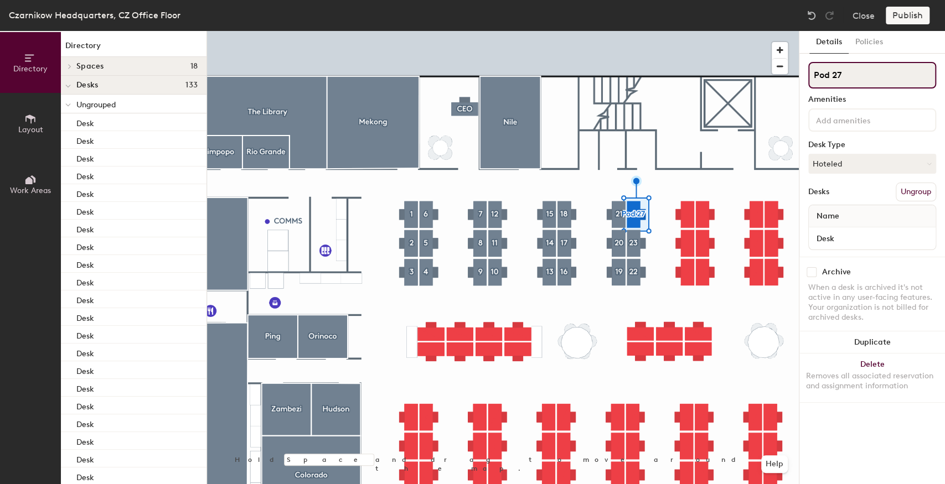
click at [786, 76] on div "Directory Layout Work Areas Directory Spaces 18 Amazon Breakout Collaboration A…" at bounding box center [472, 257] width 945 height 453
type input "24"
drag, startPoint x: 804, startPoint y: 73, endPoint x: 700, endPoint y: 154, distance: 132.1
click at [700, 31] on div at bounding box center [503, 31] width 592 height 0
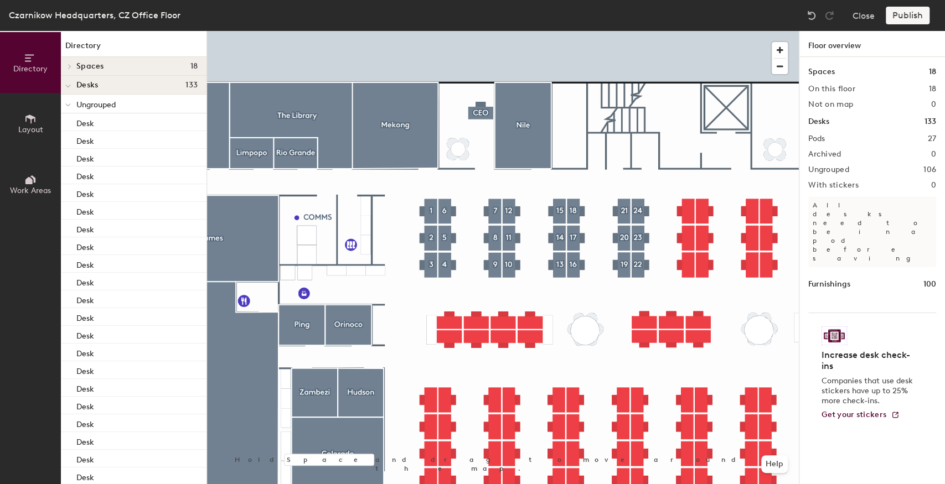
click at [690, 31] on div at bounding box center [503, 31] width 592 height 0
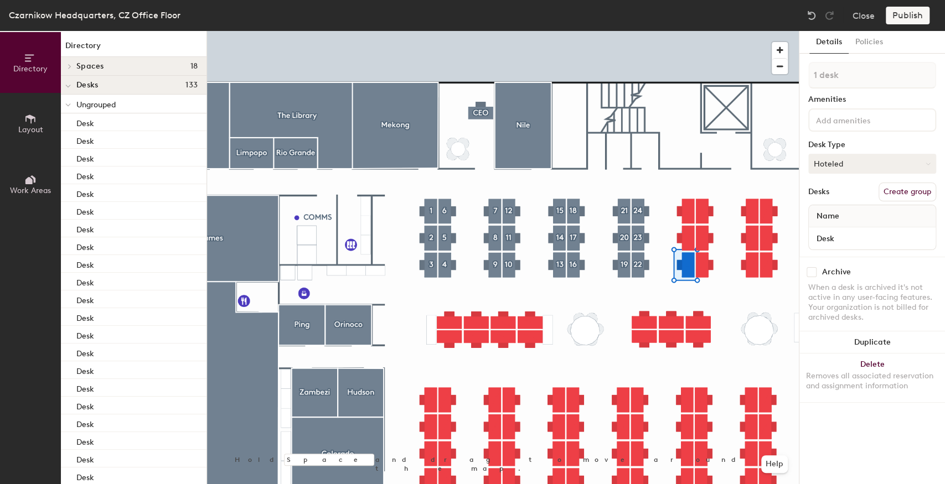
click at [903, 188] on button "Create group" at bounding box center [908, 192] width 58 height 19
click at [775, 79] on div "Directory Layout Work Areas Directory Spaces 18 Amazon Breakout Collaboration A…" at bounding box center [472, 257] width 945 height 453
type input "25"
click at [911, 188] on button "Create group" at bounding box center [908, 192] width 58 height 19
click at [794, 78] on div "Directory Layout Work Areas Directory Spaces 18 Amazon Breakout Collaboration A…" at bounding box center [472, 257] width 945 height 453
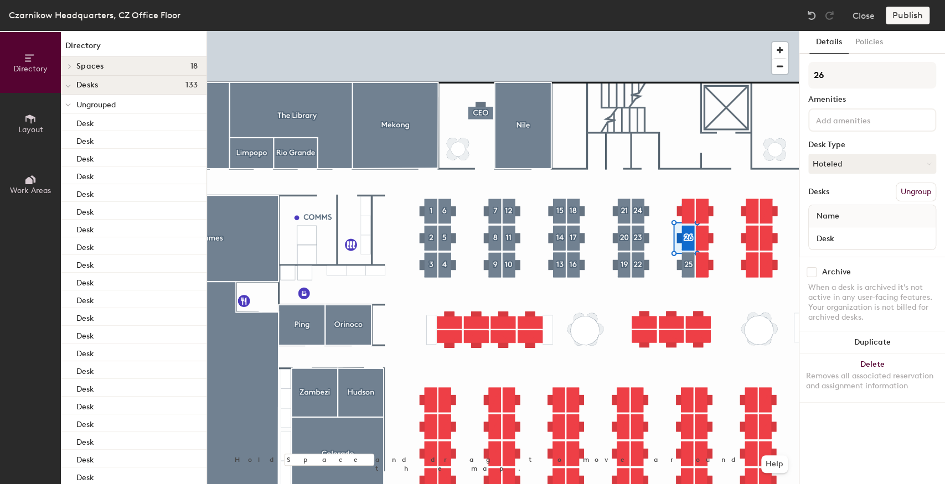
type input "26"
click at [916, 189] on button "Create group" at bounding box center [908, 192] width 58 height 19
click at [779, 76] on div "Directory Layout Work Areas Directory Spaces 18 Amazon Breakout Collaboration A…" at bounding box center [472, 257] width 945 height 453
type input "27"
click at [706, 31] on div at bounding box center [503, 31] width 592 height 0
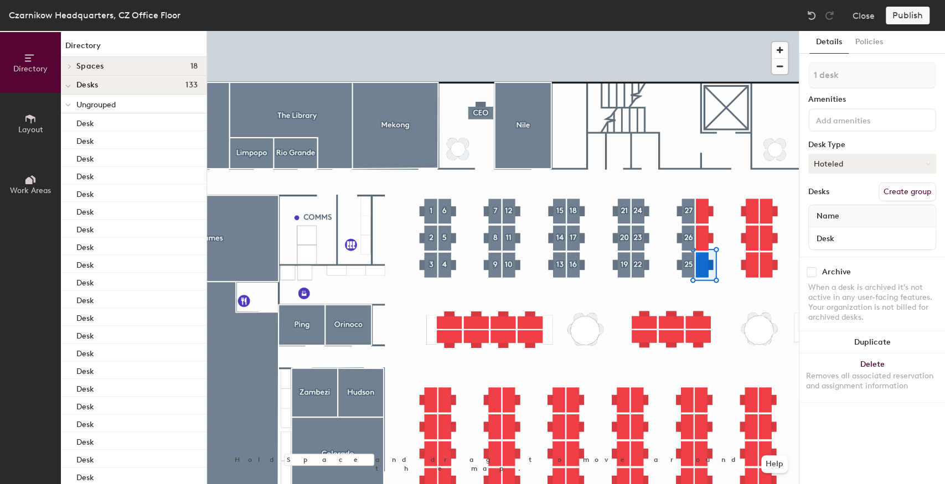
drag, startPoint x: 907, startPoint y: 192, endPoint x: 886, endPoint y: 156, distance: 41.2
click at [907, 192] on button "Create group" at bounding box center [908, 192] width 58 height 19
drag, startPoint x: 859, startPoint y: 65, endPoint x: 801, endPoint y: 73, distance: 58.6
click at [801, 73] on div "Details Policies Pod 31 Amenities Desk Type Hoteled Desks Ungroup Name Desk Arc…" at bounding box center [872, 257] width 146 height 453
type input "28"
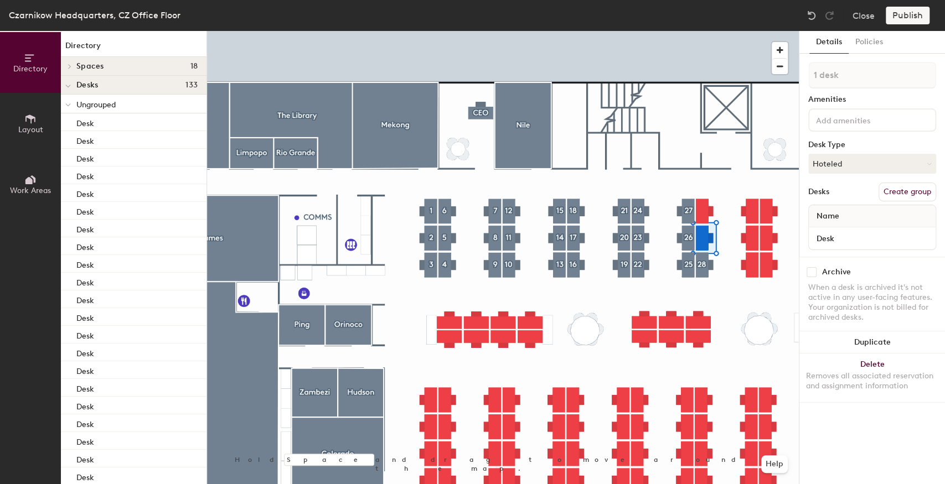
click at [910, 189] on button "Create group" at bounding box center [908, 192] width 58 height 19
click at [844, 66] on input "Pod 32" at bounding box center [872, 75] width 128 height 27
click at [793, 74] on div "Directory Layout Work Areas Directory Spaces 18 Amazon Breakout Collaboration A…" at bounding box center [472, 257] width 945 height 453
type input "29"
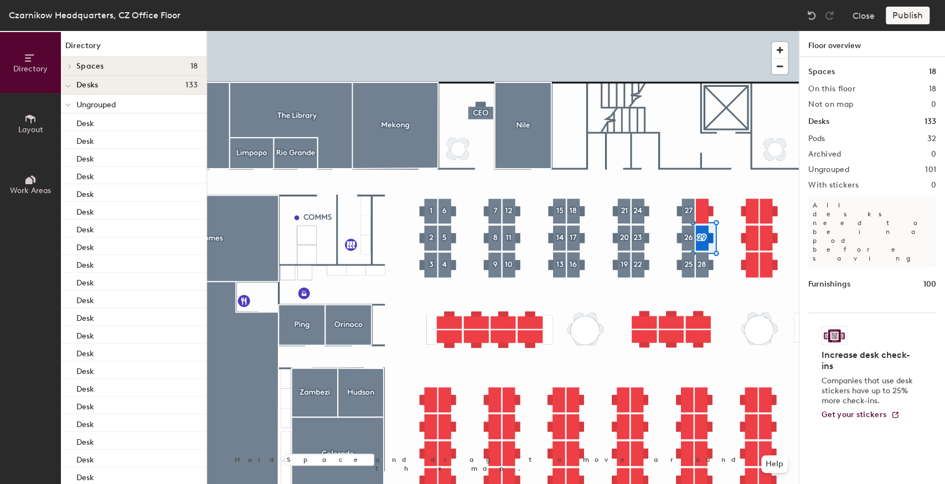
click at [704, 31] on div at bounding box center [503, 31] width 592 height 0
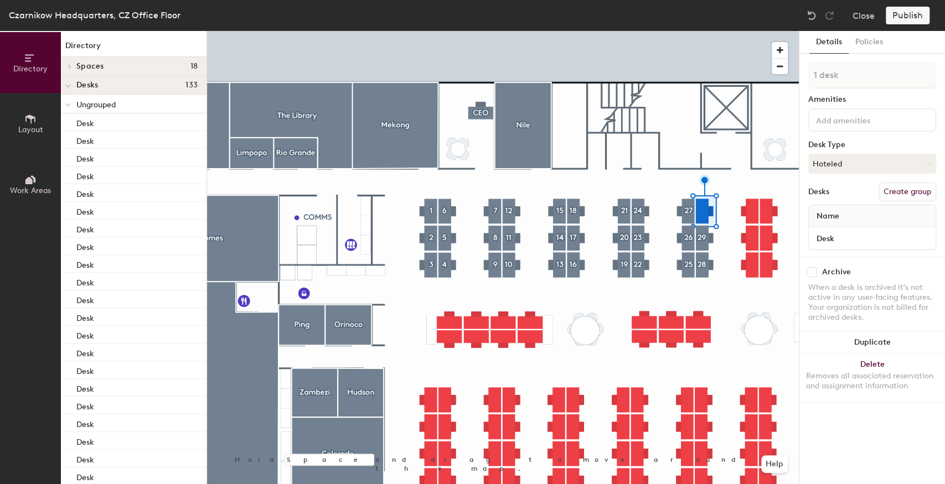
drag, startPoint x: 908, startPoint y: 194, endPoint x: 879, endPoint y: 175, distance: 34.9
click at [908, 193] on button "Create group" at bounding box center [908, 192] width 58 height 19
drag, startPoint x: 787, startPoint y: 71, endPoint x: 781, endPoint y: 72, distance: 5.6
click at [781, 72] on div "Directory Layout Work Areas Directory Spaces 18 Amazon Breakout Collaboration A…" at bounding box center [472, 257] width 945 height 453
type input "30"
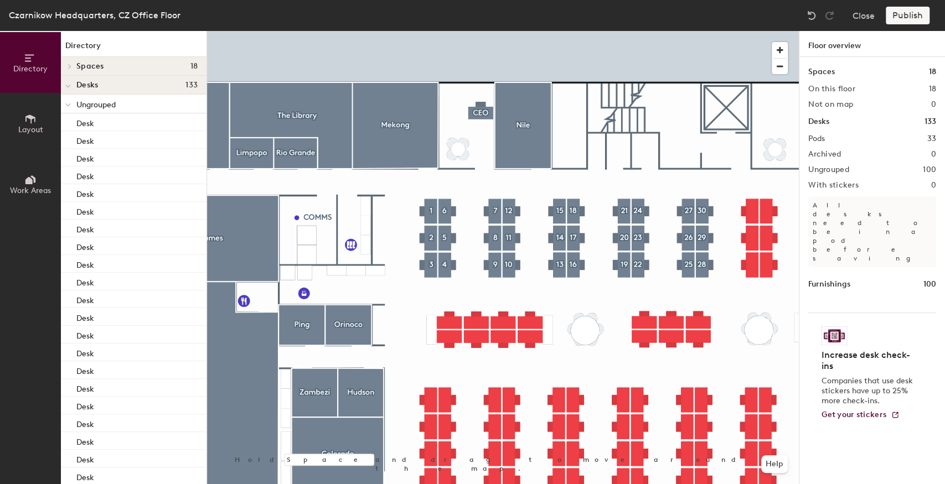
click at [751, 31] on div at bounding box center [503, 31] width 592 height 0
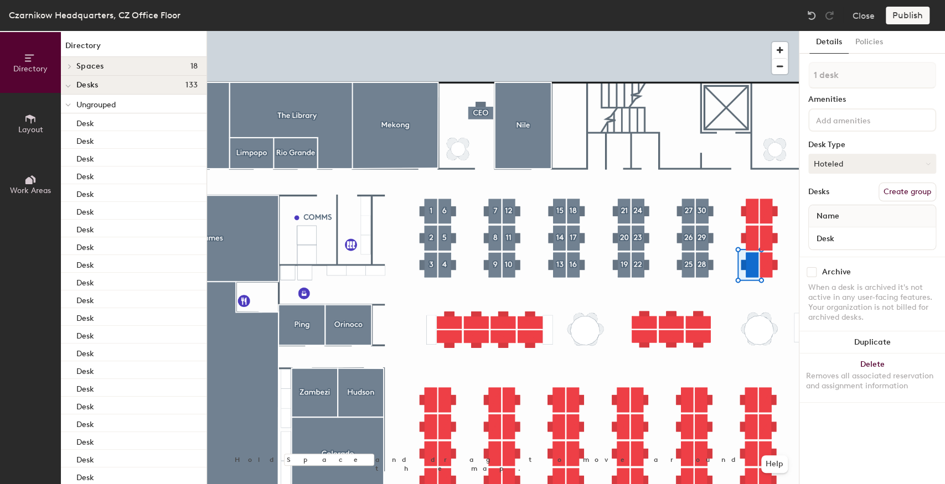
drag, startPoint x: 906, startPoint y: 197, endPoint x: 895, endPoint y: 171, distance: 28.3
click at [906, 197] on button "Create group" at bounding box center [908, 192] width 58 height 19
click at [745, 76] on div "Directory Layout Work Areas Directory Spaces 18 Amazon Breakout Collaboration A…" at bounding box center [472, 257] width 945 height 453
type input "31"
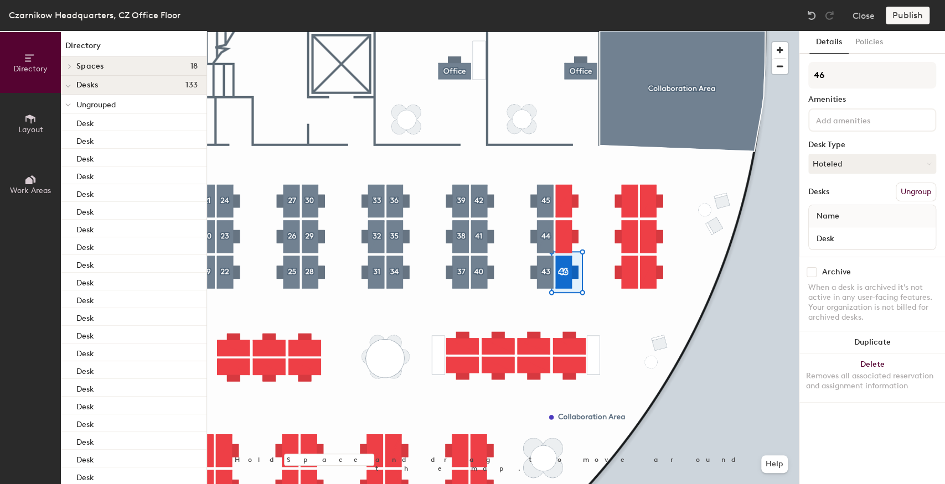
type input "46"
drag, startPoint x: 903, startPoint y: 194, endPoint x: 895, endPoint y: 179, distance: 16.3
click at [903, 194] on button "Create group" at bounding box center [908, 192] width 58 height 19
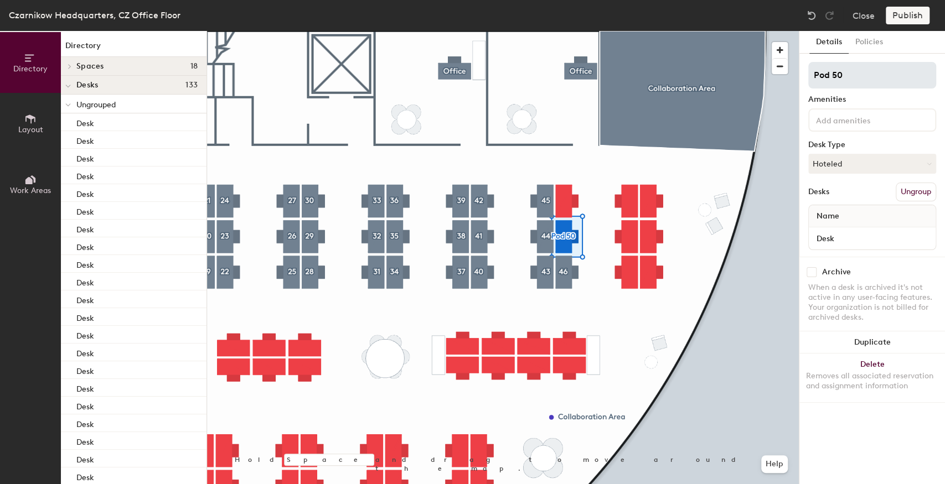
click at [788, 79] on div "Directory Layout Work Areas Directory Spaces 18 Amazon Breakout Collaboration A…" at bounding box center [472, 257] width 945 height 453
type input "47"
click at [590, 31] on div at bounding box center [503, 31] width 592 height 0
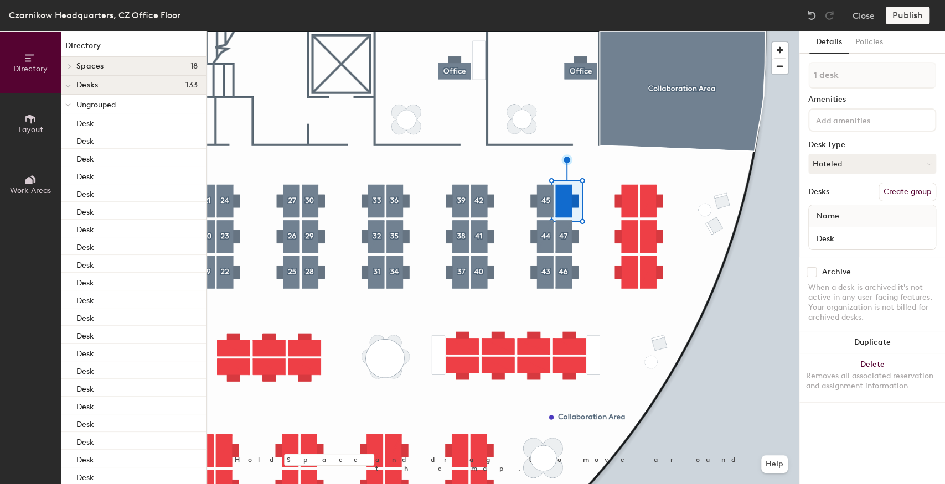
click at [900, 192] on button "Create group" at bounding box center [908, 192] width 58 height 19
click at [766, 86] on div "Directory Layout Work Areas Directory Spaces 18 Amazon Breakout Collaboration A…" at bounding box center [472, 257] width 945 height 453
type input "48"
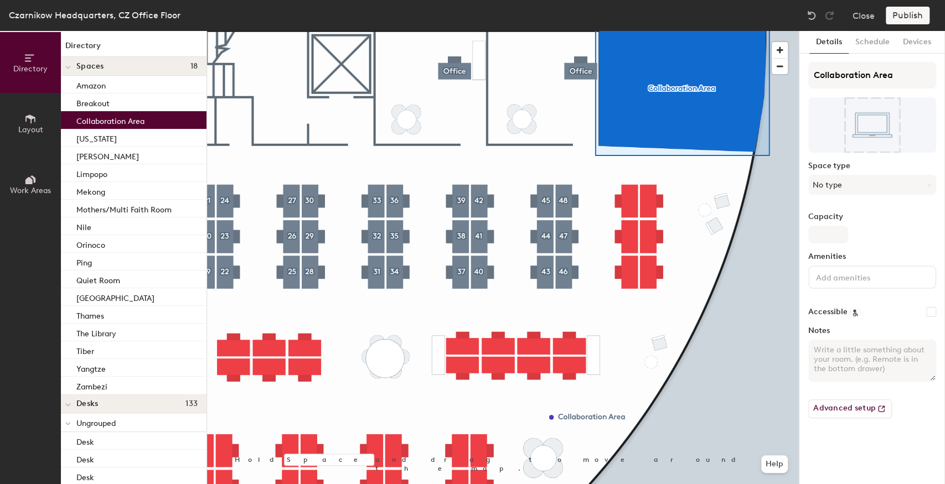
click at [591, 31] on div at bounding box center [503, 31] width 592 height 0
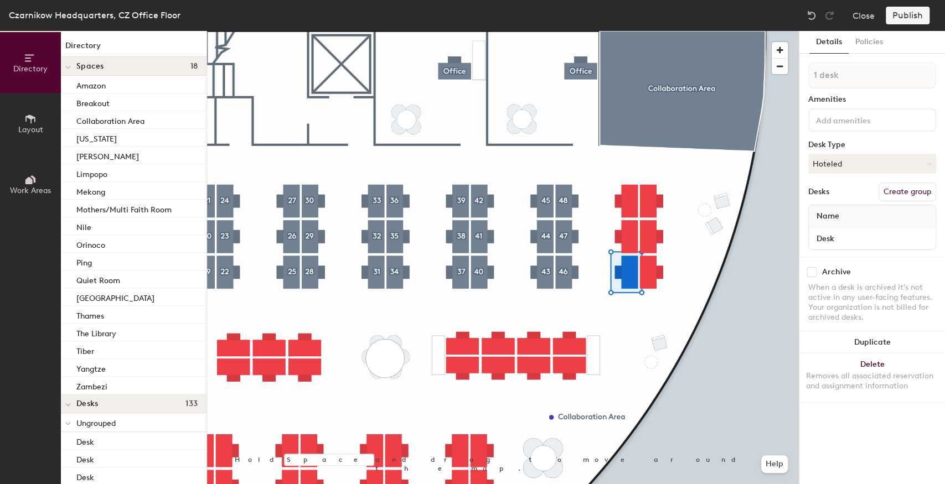
drag, startPoint x: 904, startPoint y: 191, endPoint x: 890, endPoint y: 132, distance: 60.2
click at [904, 192] on button "Create group" at bounding box center [908, 192] width 58 height 19
click at [783, 79] on div "Directory Layout Work Areas Directory Spaces 18 Amazon Breakout Collaboration A…" at bounding box center [472, 257] width 945 height 453
type input "49"
click at [897, 193] on button "Create group" at bounding box center [908, 192] width 58 height 19
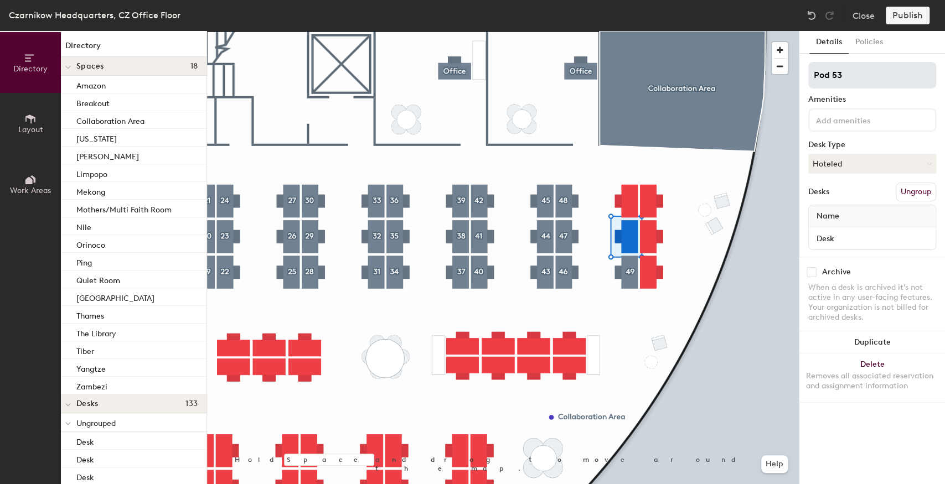
click at [787, 83] on div "Directory Layout Work Areas Directory Spaces 18 Amazon Breakout Collaboration A…" at bounding box center [472, 257] width 945 height 453
type input "50"
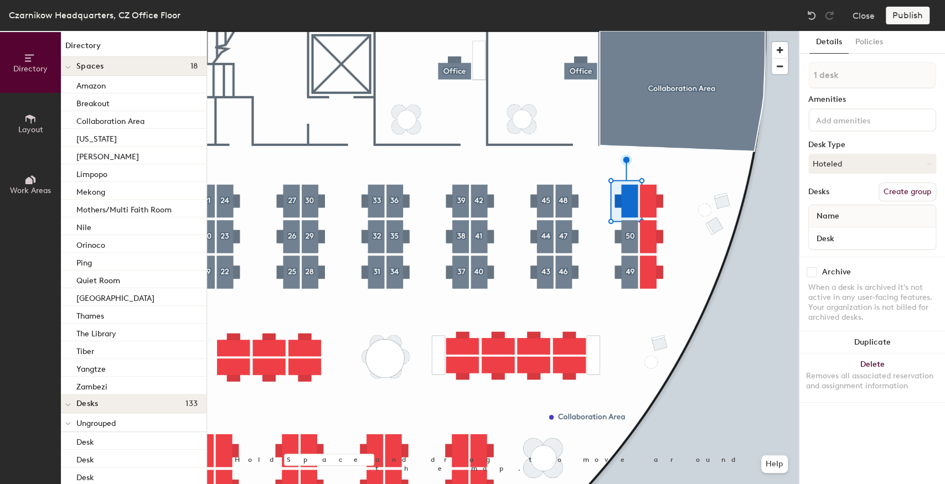
click at [898, 188] on button "Create group" at bounding box center [908, 192] width 58 height 19
drag, startPoint x: 849, startPoint y: 78, endPoint x: 805, endPoint y: 72, distance: 44.6
click at [805, 72] on div "Details Policies Pod 54 Amenities Desk Type Hoteled Desks Ungroup Name Desk Arc…" at bounding box center [872, 257] width 146 height 453
type input "51"
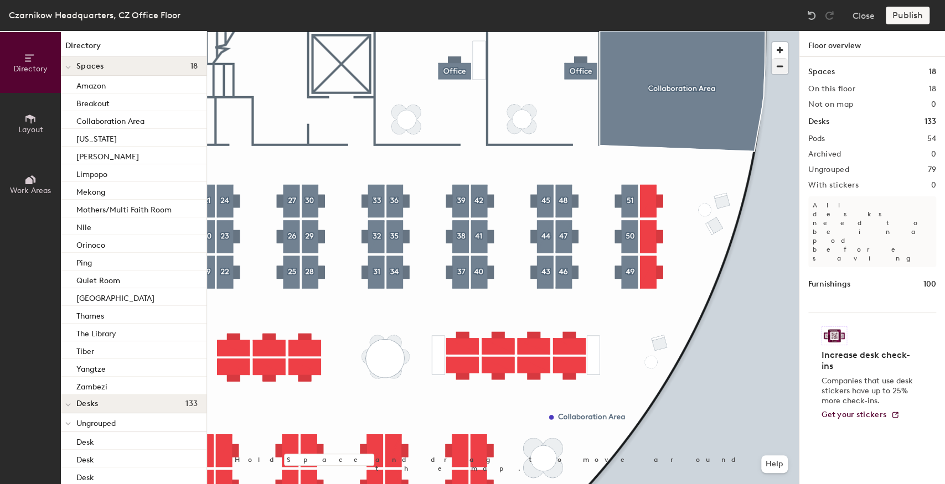
click at [656, 31] on div at bounding box center [503, 31] width 592 height 0
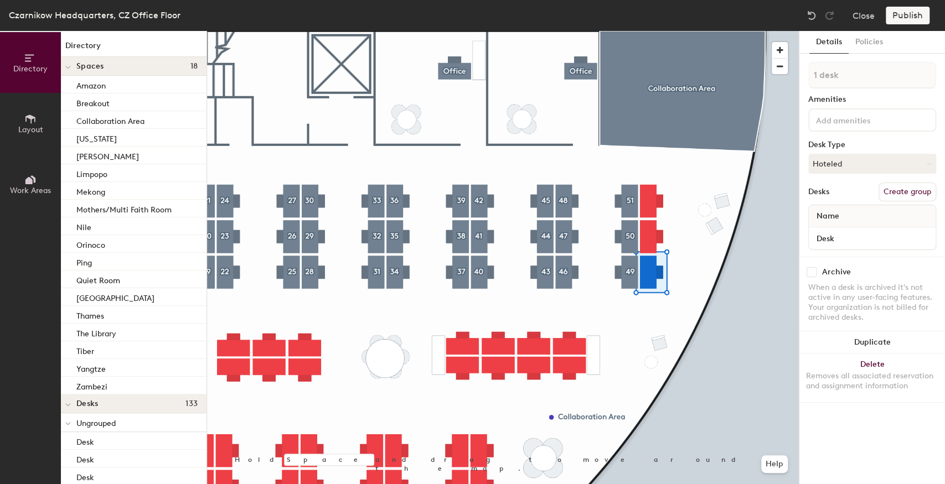
click at [899, 189] on button "Create group" at bounding box center [908, 192] width 58 height 19
click at [756, 69] on div "Directory Layout Work Areas Directory Spaces 18 Amazon Breakout Collaboration A…" at bounding box center [472, 257] width 945 height 453
type input "52"
click at [668, 31] on div at bounding box center [503, 31] width 592 height 0
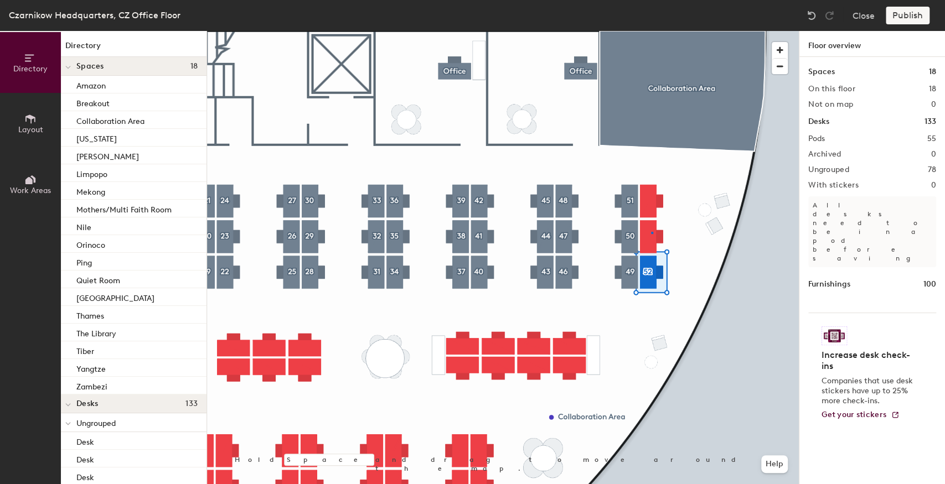
drag, startPoint x: 855, startPoint y: 79, endPoint x: 793, endPoint y: 71, distance: 62.5
click at [652, 31] on div at bounding box center [503, 31] width 592 height 0
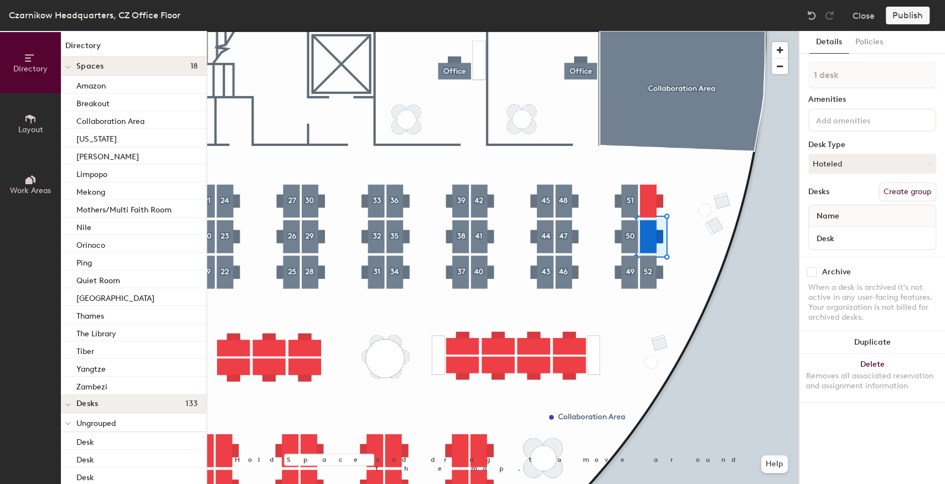
click at [902, 196] on button "Create group" at bounding box center [908, 192] width 58 height 19
click at [753, 61] on div "Directory Layout Work Areas Directory Spaces 18 Amazon Breakout Collaboration A…" at bounding box center [472, 257] width 945 height 453
type input "53"
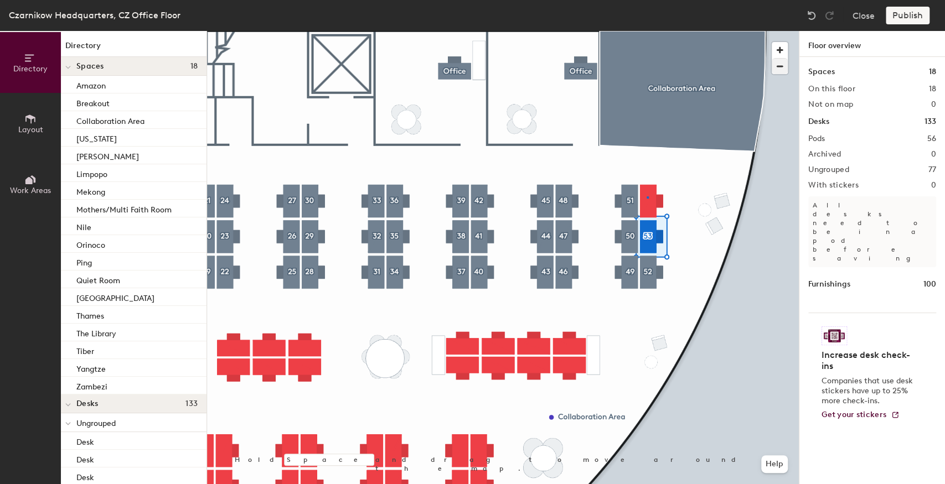
drag, startPoint x: 856, startPoint y: 74, endPoint x: 772, endPoint y: 70, distance: 83.7
click at [647, 31] on div at bounding box center [503, 31] width 592 height 0
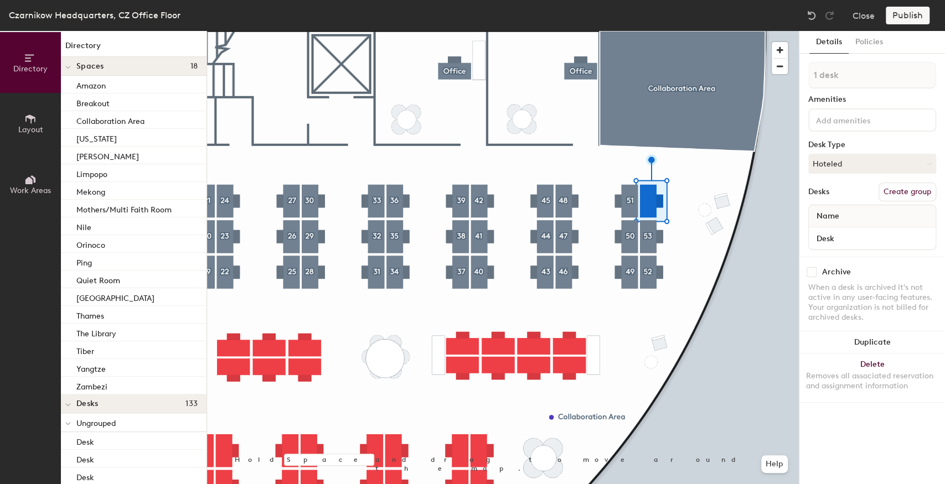
click at [908, 194] on button "Create group" at bounding box center [908, 192] width 58 height 19
click at [786, 75] on div "Directory Layout Work Areas Directory Spaces 18 Amazon Breakout Collaboration A…" at bounding box center [472, 257] width 945 height 453
type input "54"
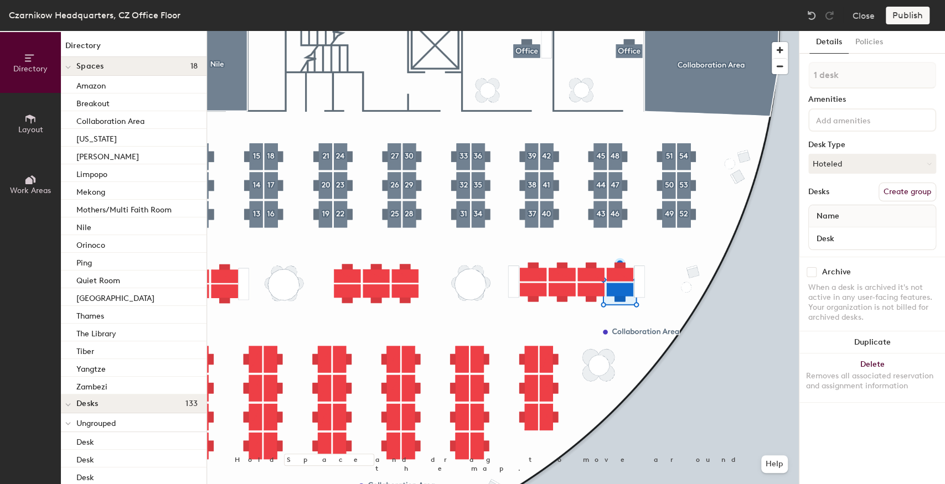
click at [908, 197] on button "Create group" at bounding box center [908, 192] width 58 height 19
click at [753, 89] on div "Directory Layout Work Areas Directory Spaces 18 Amazon Breakout Collaboration A…" at bounding box center [472, 257] width 945 height 453
type input "55"
click at [914, 195] on button "Create group" at bounding box center [908, 192] width 58 height 19
click at [751, 83] on div "Directory Layout Work Areas Directory Spaces 18 Amazon Breakout Collaboration A…" at bounding box center [472, 257] width 945 height 453
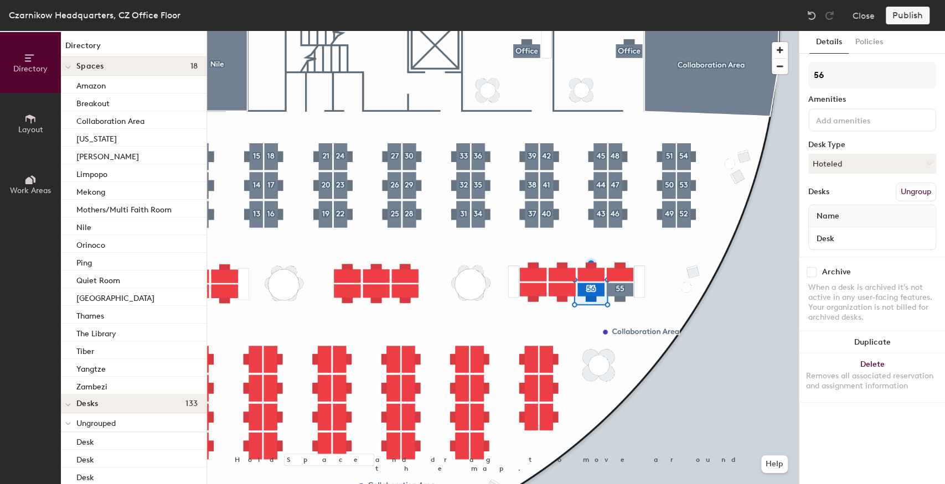
type input "56"
click at [905, 190] on button "Create group" at bounding box center [908, 192] width 58 height 19
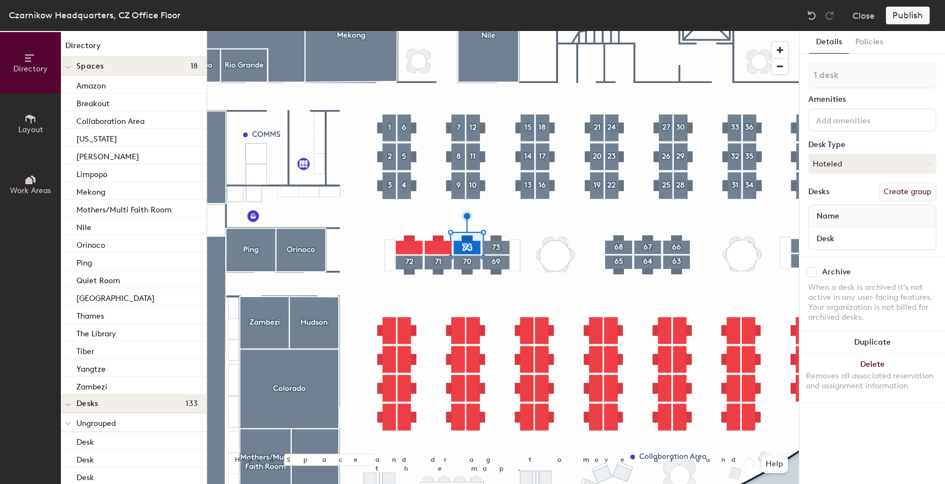
click at [911, 185] on button "Create group" at bounding box center [908, 192] width 58 height 19
click at [785, 75] on div "Directory Layout Work Areas Directory Spaces 18 Amazon Breakout Collaboration A…" at bounding box center [472, 257] width 945 height 453
type input "75"
click at [907, 192] on button "Create group" at bounding box center [908, 192] width 58 height 19
click at [791, 82] on div "Directory Layout Work Areas Directory Spaces 18 Amazon Breakout Collaboration A…" at bounding box center [472, 257] width 945 height 453
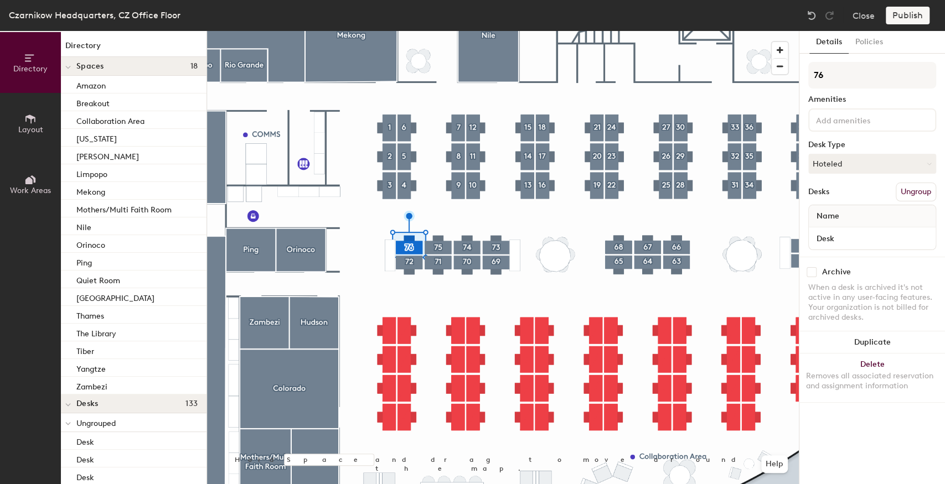
type input "76"
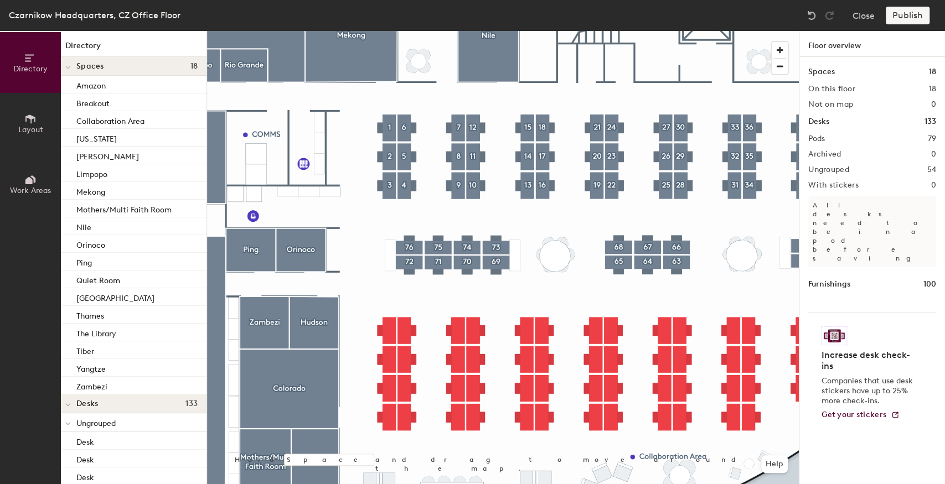
click at [386, 31] on div at bounding box center [503, 31] width 592 height 0
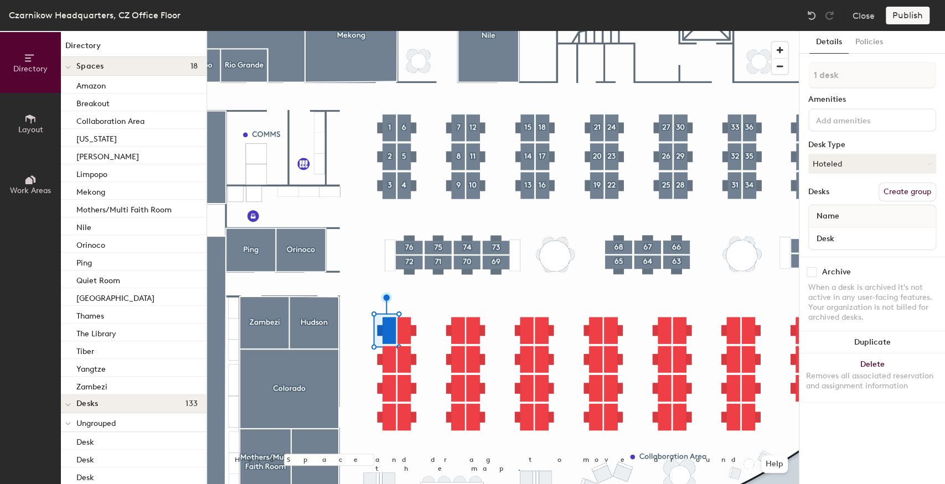
click at [897, 190] on button "Create group" at bounding box center [908, 192] width 58 height 19
click at [767, 78] on div "Directory Layout Work Areas Directory Spaces 18 Amazon Breakout Collaboration A…" at bounding box center [472, 257] width 945 height 453
type input "77"
click at [386, 31] on div at bounding box center [503, 31] width 592 height 0
click at [900, 185] on button "Create group" at bounding box center [908, 192] width 58 height 19
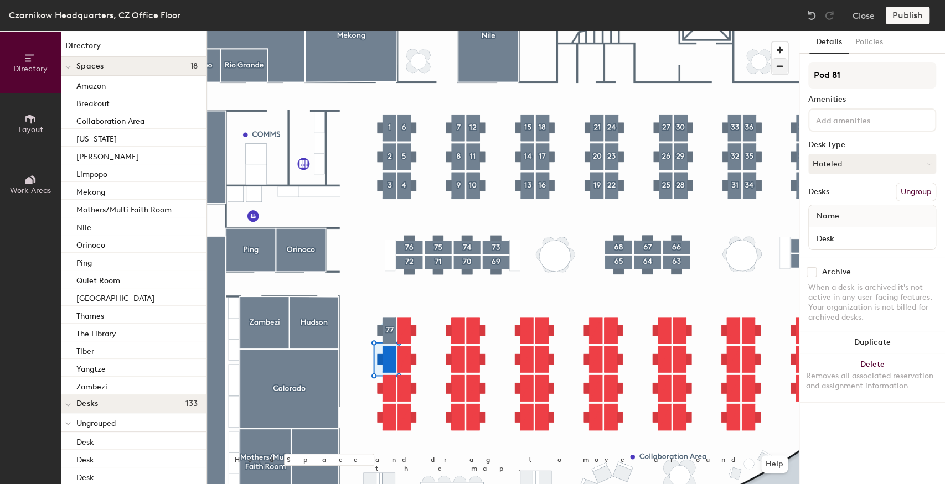
click at [767, 73] on div "Directory Layout Work Areas Directory Spaces 18 Amazon Breakout Collaboration A…" at bounding box center [472, 257] width 945 height 453
type input "78"
click at [900, 189] on button "Create group" at bounding box center [908, 192] width 58 height 19
click at [795, 76] on div "Directory Layout Work Areas Directory Spaces 18 Amazon Breakout Collaboration A…" at bounding box center [472, 257] width 945 height 453
type input "79"
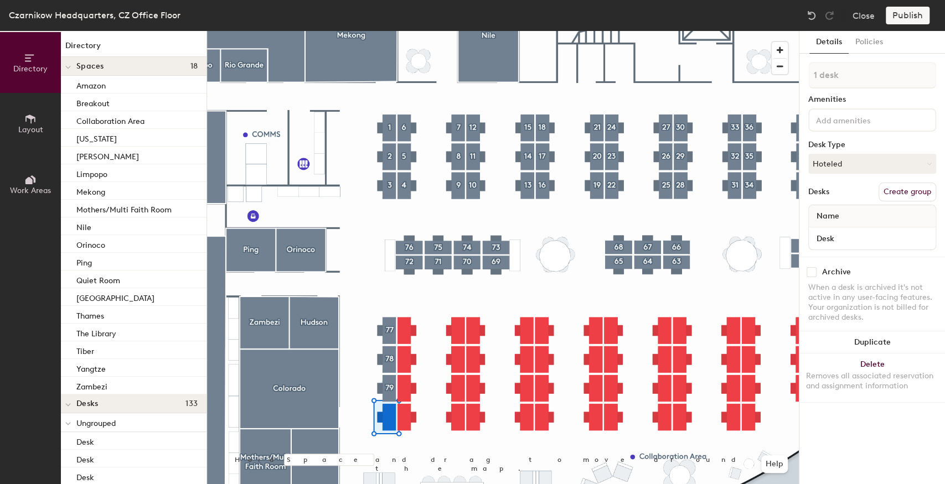
drag, startPoint x: 914, startPoint y: 192, endPoint x: 891, endPoint y: 174, distance: 29.6
click at [914, 192] on button "Create group" at bounding box center [908, 192] width 58 height 19
click at [798, 80] on div "Directory Layout Work Areas Directory Spaces 18 Amazon Breakout Collaboration A…" at bounding box center [472, 257] width 945 height 453
type input "80"
click at [911, 196] on button "Create group" at bounding box center [908, 192] width 58 height 19
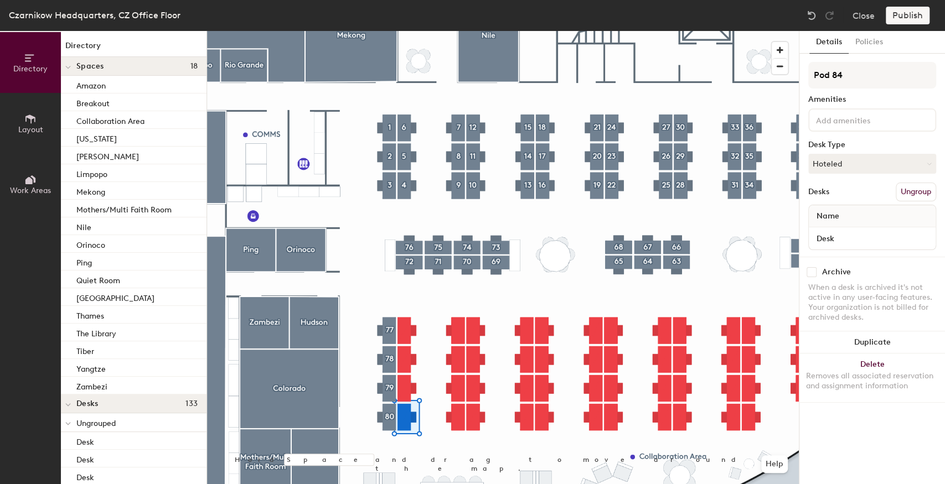
drag, startPoint x: 858, startPoint y: 80, endPoint x: 799, endPoint y: 84, distance: 58.9
click at [799, 84] on div "Details Policies Pod 84 Amenities Desk Type Hoteled Desks Ungroup Name Desk Arc…" at bounding box center [872, 257] width 146 height 453
type input "81"
click at [905, 196] on button "Create group" at bounding box center [908, 192] width 58 height 19
drag, startPoint x: 807, startPoint y: 81, endPoint x: 802, endPoint y: 81, distance: 5.6
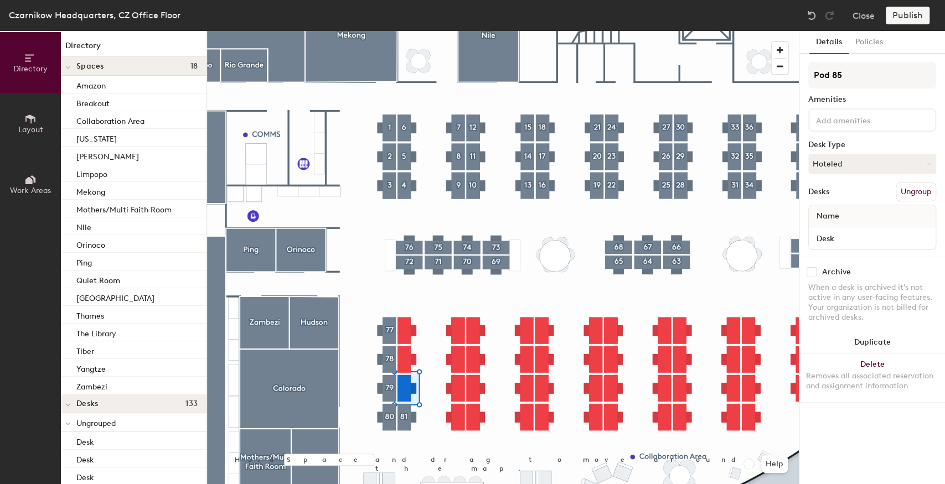
click at [802, 81] on div "Details Policies Pod 85 Amenities Desk Type Hoteled Desks Ungroup Name Desk Arc…" at bounding box center [872, 257] width 146 height 453
type input "82"
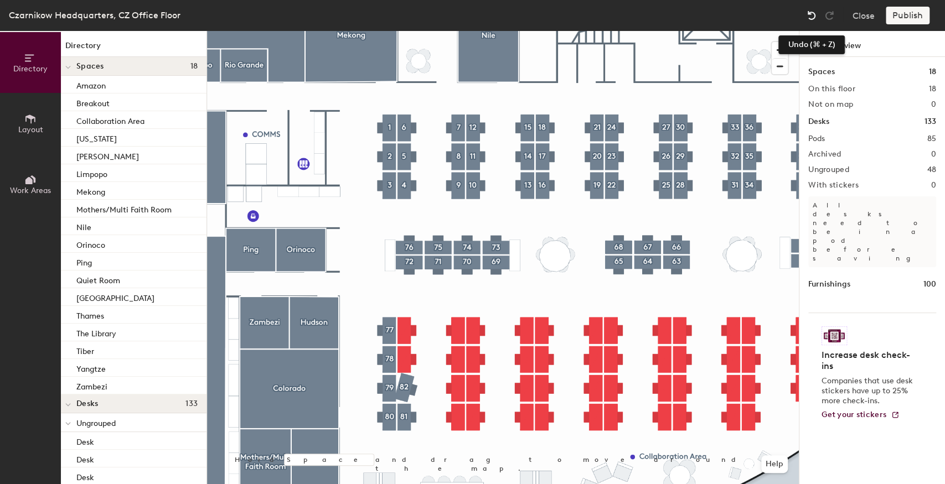
click at [818, 9] on div at bounding box center [812, 16] width 18 height 18
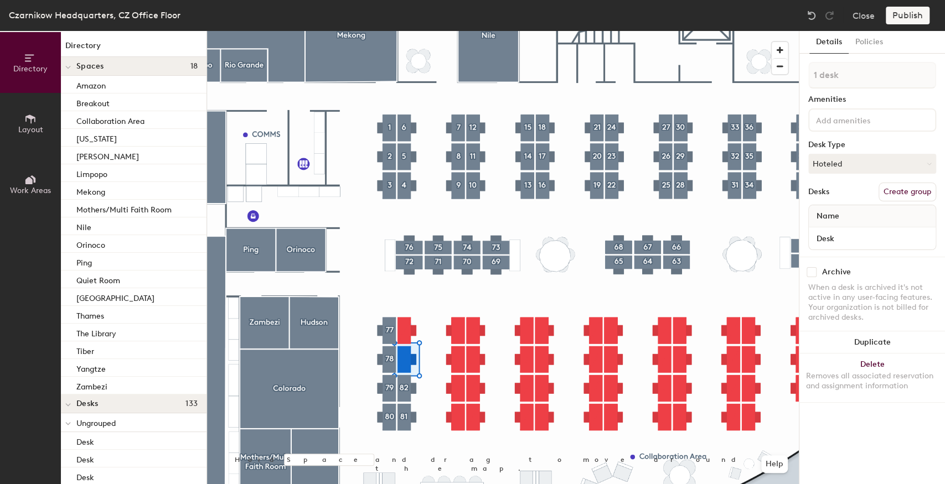
click at [912, 189] on button "Create group" at bounding box center [908, 192] width 58 height 19
click at [735, 82] on div "Directory Layout Work Areas Directory Spaces 18 Amazon Breakout Collaboration A…" at bounding box center [472, 257] width 945 height 453
type input "83"
click at [892, 190] on button "Create group" at bounding box center [908, 192] width 58 height 19
click at [787, 77] on div "Directory Layout Work Areas Directory Spaces 18 Amazon Breakout Collaboration A…" at bounding box center [472, 257] width 945 height 453
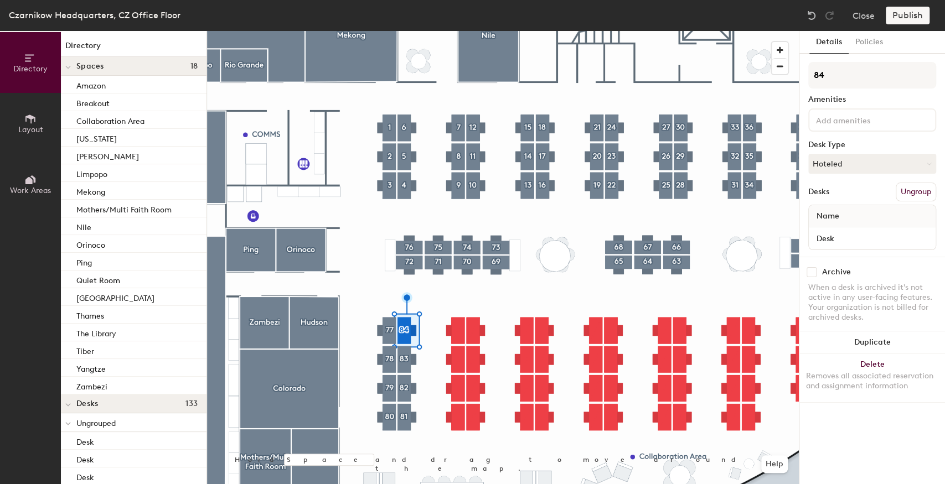
type input "84"
click at [905, 192] on button "Create group" at bounding box center [908, 192] width 58 height 19
click at [792, 78] on div "Directory Layout Work Areas Directory Spaces 18 Amazon Breakout Collaboration A…" at bounding box center [472, 257] width 945 height 453
type input "85"
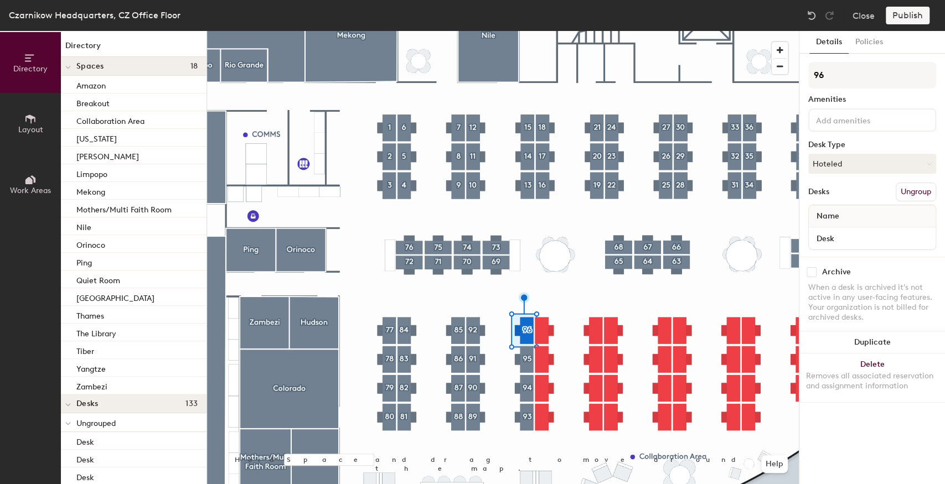
type input "96"
click at [558, 31] on div at bounding box center [503, 31] width 592 height 0
click at [901, 188] on button "Create group" at bounding box center [908, 192] width 58 height 19
click at [768, 69] on div "Directory Layout Work Areas Directory Spaces 18 Amazon Breakout Collaboration A…" at bounding box center [472, 257] width 945 height 453
type input "97"
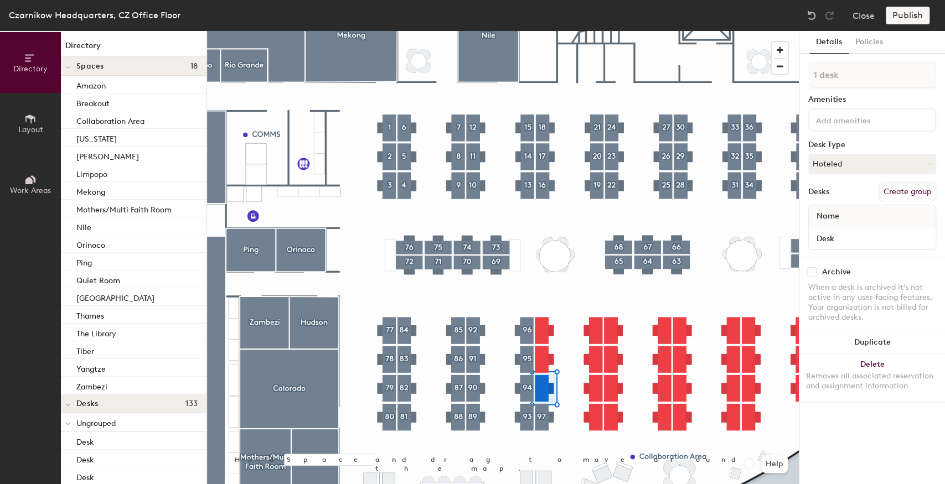
click at [906, 189] on button "Create group" at bounding box center [908, 192] width 58 height 19
click at [850, 68] on input "Pod 101" at bounding box center [872, 75] width 128 height 27
drag, startPoint x: 852, startPoint y: 70, endPoint x: 804, endPoint y: 77, distance: 48.6
click at [804, 77] on div "Details Policies Pod 101 Amenities Desk Type Hoteled Desks Ungroup Name Desk Ar…" at bounding box center [872, 257] width 146 height 453
type input "98"
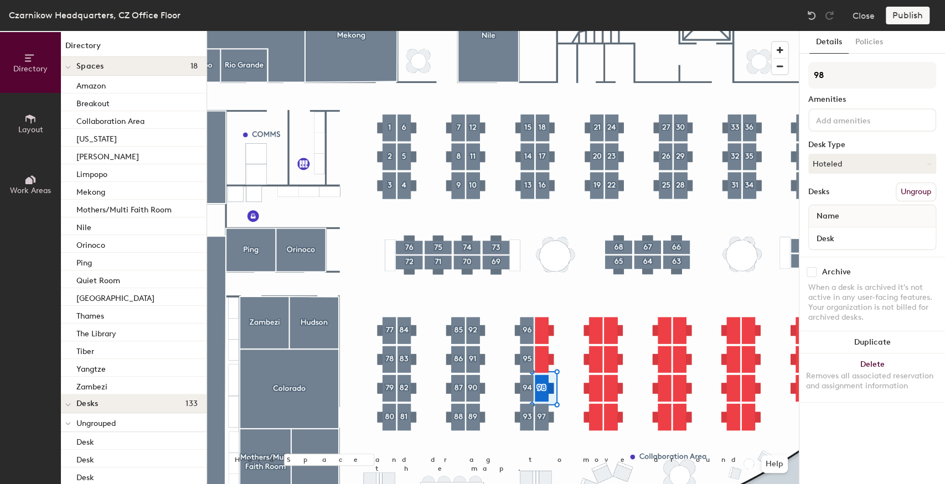
click at [554, 31] on div at bounding box center [503, 31] width 592 height 0
click at [895, 190] on button "Create group" at bounding box center [908, 192] width 58 height 19
drag, startPoint x: 855, startPoint y: 68, endPoint x: 788, endPoint y: 70, distance: 67.0
click at [788, 70] on div "Directory Layout Work Areas Directory Spaces 18 Amazon Breakout Collaboration A…" at bounding box center [472, 257] width 945 height 453
type input "99"
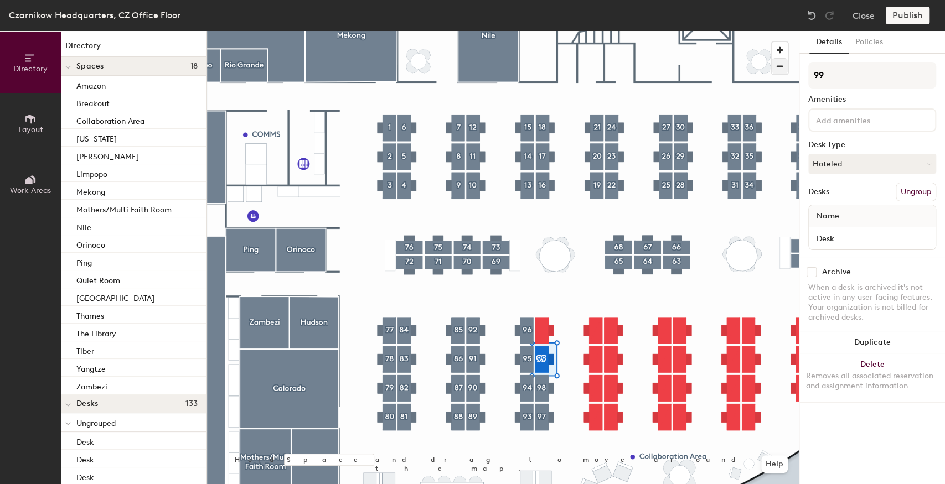
click at [546, 31] on div at bounding box center [503, 31] width 592 height 0
click at [915, 189] on button "Create group" at bounding box center [908, 192] width 58 height 19
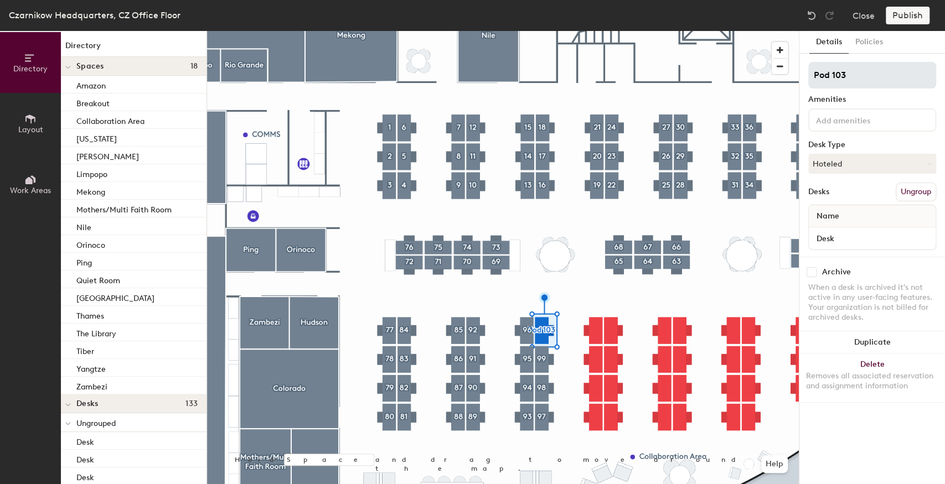
drag, startPoint x: 849, startPoint y: 76, endPoint x: 815, endPoint y: 76, distance: 34.3
click at [815, 76] on input "Pod 103" at bounding box center [872, 75] width 128 height 27
type input "100"
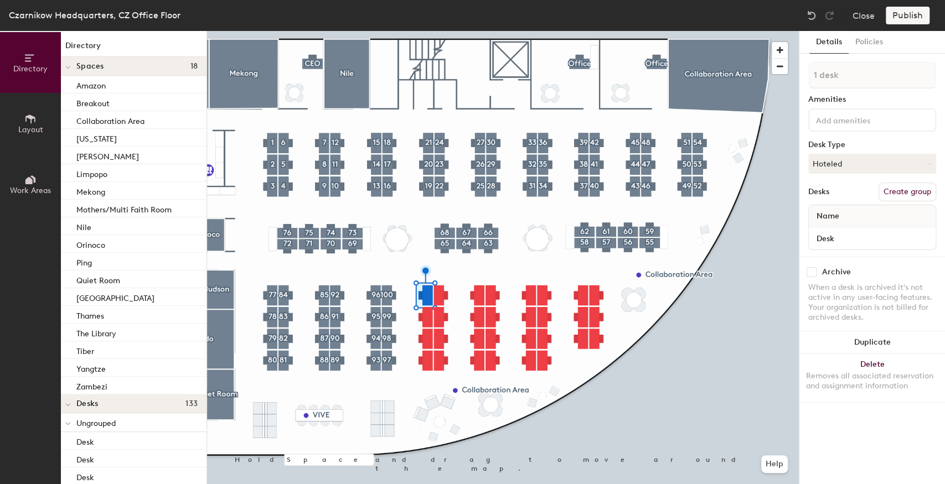
click at [893, 188] on button "Create group" at bounding box center [908, 192] width 58 height 19
drag, startPoint x: 855, startPoint y: 73, endPoint x: 773, endPoint y: 71, distance: 82.0
click at [773, 71] on div "Directory Layout Work Areas Directory Spaces 18 Amazon Breakout Collaboration A…" at bounding box center [472, 257] width 945 height 453
type input "101"
click at [890, 185] on button "Create group" at bounding box center [908, 192] width 58 height 19
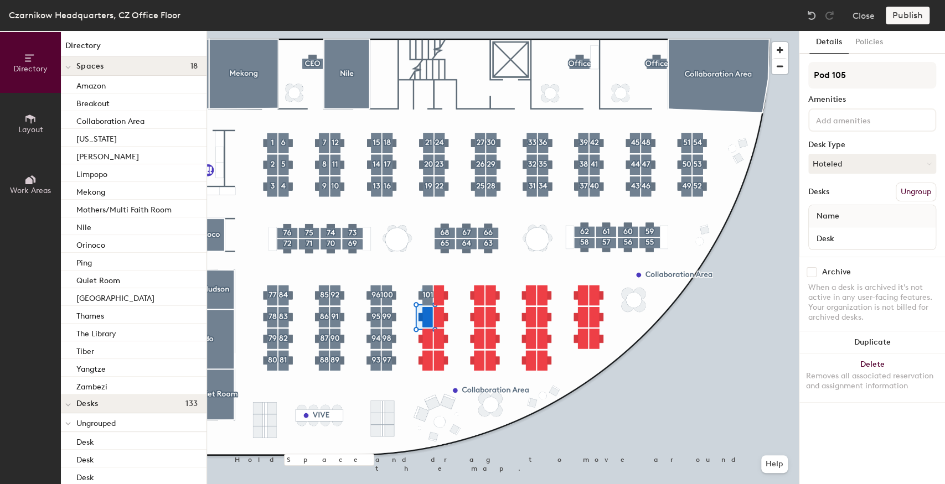
click at [769, 63] on div "Directory Layout Work Areas Directory Spaces 18 Amazon Breakout Collaboration A…" at bounding box center [472, 257] width 945 height 453
type input "102"
click at [894, 197] on button "Create group" at bounding box center [908, 192] width 58 height 19
drag, startPoint x: 853, startPoint y: 79, endPoint x: 778, endPoint y: 69, distance: 74.9
click at [778, 69] on div "Directory Layout Work Areas Directory Spaces 18 Amazon Breakout Collaboration A…" at bounding box center [472, 257] width 945 height 453
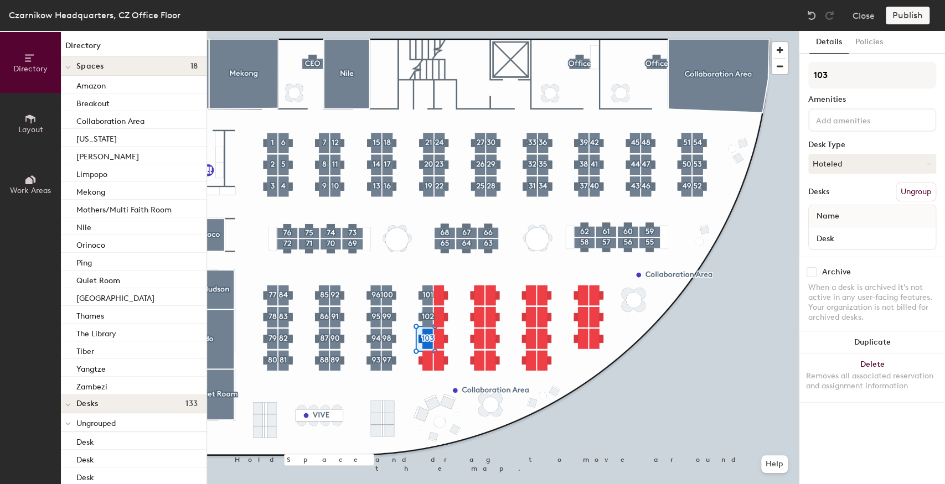
type input "103"
click at [912, 188] on button "Create group" at bounding box center [908, 192] width 58 height 19
drag, startPoint x: 823, startPoint y: 69, endPoint x: 778, endPoint y: 66, distance: 44.9
click at [778, 66] on div "Directory Layout Work Areas Directory Spaces 18 Amazon Breakout Collaboration A…" at bounding box center [472, 257] width 945 height 453
click at [917, 193] on button "Create group" at bounding box center [908, 192] width 58 height 19
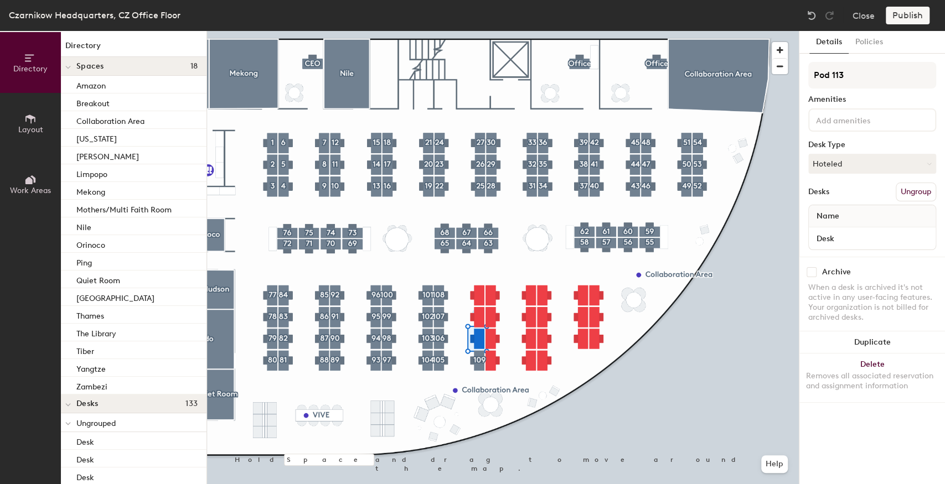
click at [793, 81] on div "Directory Layout Work Areas Directory Spaces 18 Amazon Breakout Collaboration A…" at bounding box center [472, 257] width 945 height 453
type input "110"
drag, startPoint x: 886, startPoint y: 192, endPoint x: 871, endPoint y: 141, distance: 53.2
click at [886, 192] on button "Create group" at bounding box center [908, 192] width 58 height 19
click at [756, 82] on div "Directory Layout Work Areas Directory Spaces 18 Amazon Breakout Collaboration A…" at bounding box center [472, 257] width 945 height 453
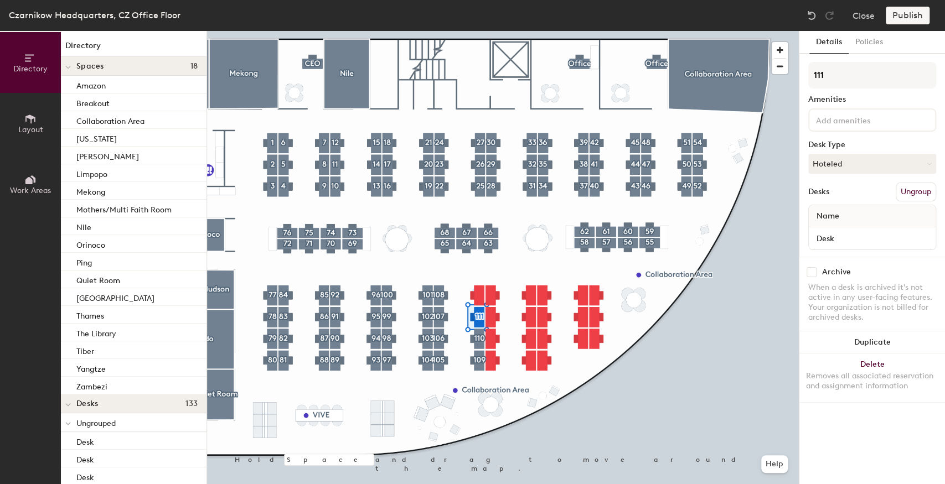
type input "111"
click at [897, 192] on button "Create group" at bounding box center [908, 192] width 58 height 19
drag, startPoint x: 861, startPoint y: 70, endPoint x: 798, endPoint y: 76, distance: 63.5
click at [799, 76] on div "Details Policies Pod 115 Amenities Desk Type Hoteled Desks Ungroup Name Desk Ar…" at bounding box center [872, 257] width 146 height 453
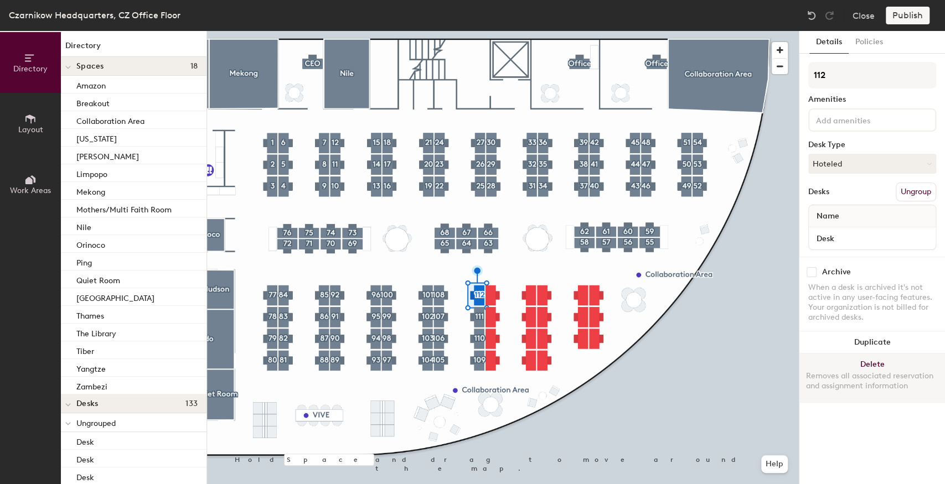
type input "112"
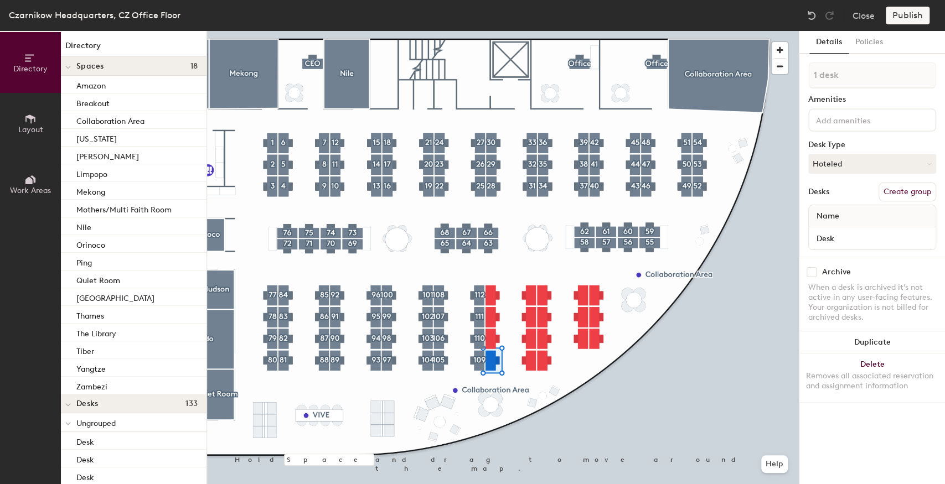
click at [915, 188] on button "Create group" at bounding box center [908, 192] width 58 height 19
click at [792, 79] on div "Directory Layout Work Areas Directory Spaces 18 Amazon Breakout Collaboration A…" at bounding box center [472, 257] width 945 height 453
type input "113"
click at [547, 31] on div at bounding box center [503, 31] width 592 height 0
click at [911, 192] on button "Create group" at bounding box center [908, 192] width 58 height 19
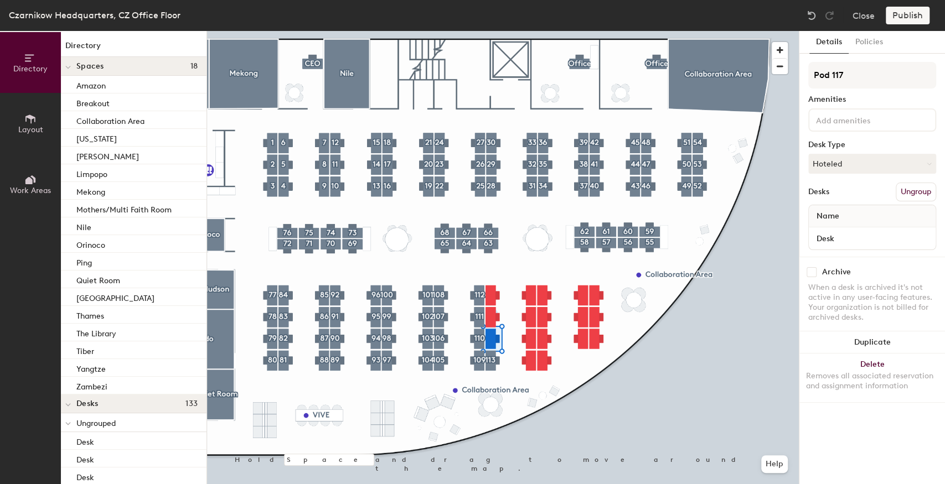
click at [791, 82] on div "Directory Layout Work Areas Directory Spaces 18 Amazon Breakout Collaboration A…" at bounding box center [472, 257] width 945 height 453
type input "114"
click at [901, 191] on button "Create group" at bounding box center [908, 192] width 58 height 19
click at [793, 77] on div "Directory Layout Work Areas Directory Spaces 18 Amazon Breakout Collaboration A…" at bounding box center [472, 257] width 945 height 453
type input "115"
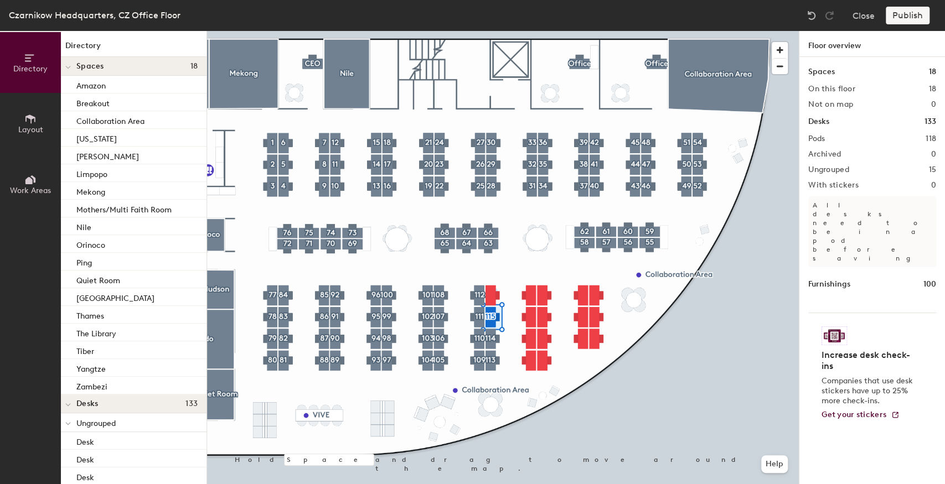
click at [488, 31] on div at bounding box center [503, 31] width 592 height 0
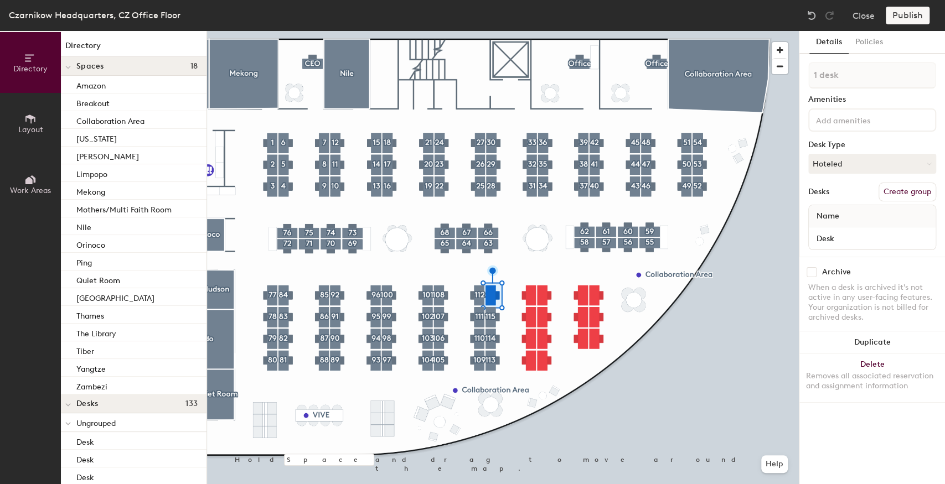
click at [894, 194] on button "Create group" at bounding box center [908, 192] width 58 height 19
drag, startPoint x: 851, startPoint y: 78, endPoint x: 800, endPoint y: 79, distance: 51.5
click at [800, 79] on div "Details Policies Pod 119 Amenities Desk Type Hoteled Desks Ungroup Name Desk Ar…" at bounding box center [872, 257] width 146 height 453
type input "124"
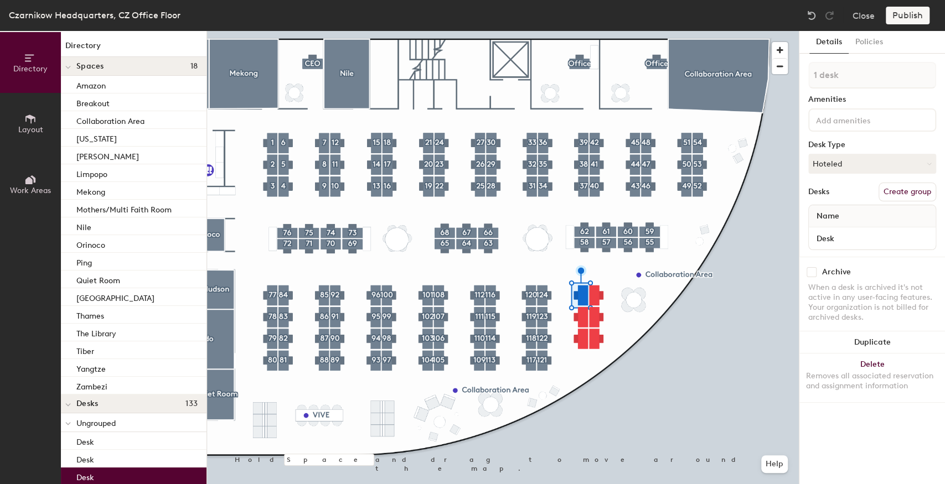
click at [900, 188] on button "Create group" at bounding box center [908, 192] width 58 height 19
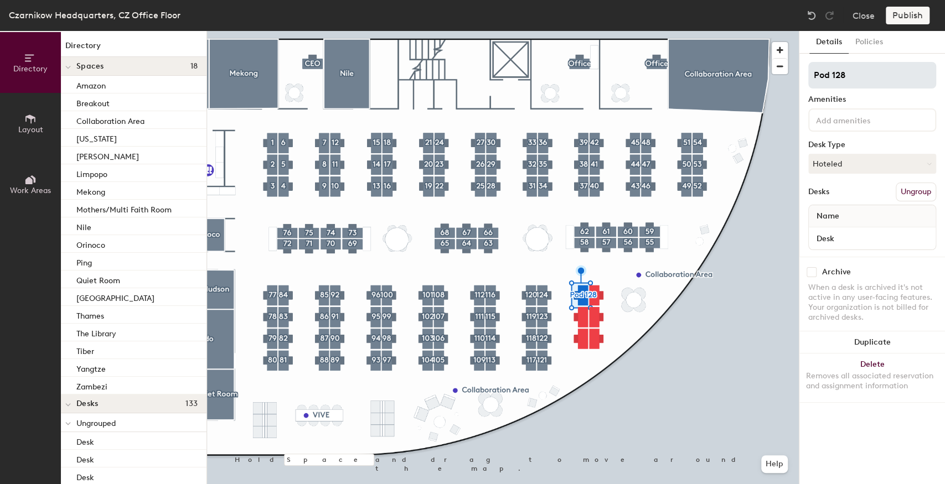
drag, startPoint x: 855, startPoint y: 76, endPoint x: 811, endPoint y: 81, distance: 44.6
click at [811, 81] on input "Pod 128" at bounding box center [872, 75] width 128 height 27
type input "125"
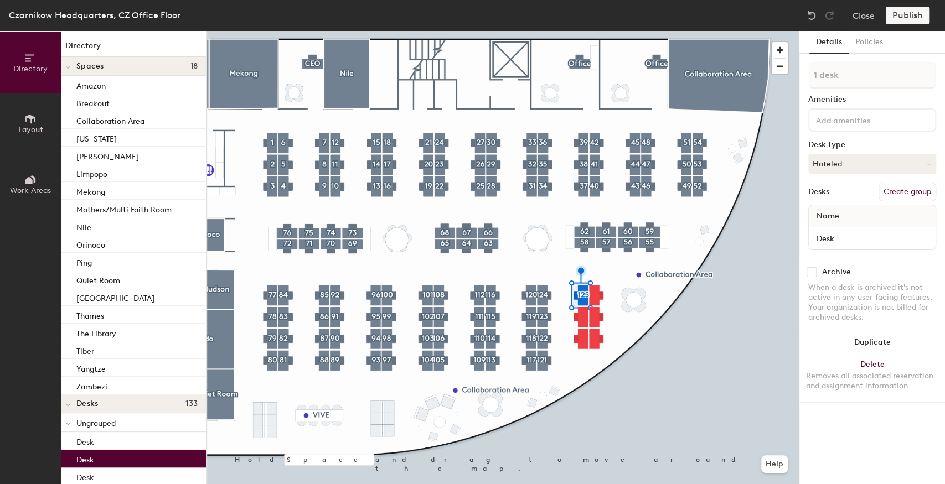
click at [896, 195] on button "Create group" at bounding box center [908, 192] width 58 height 19
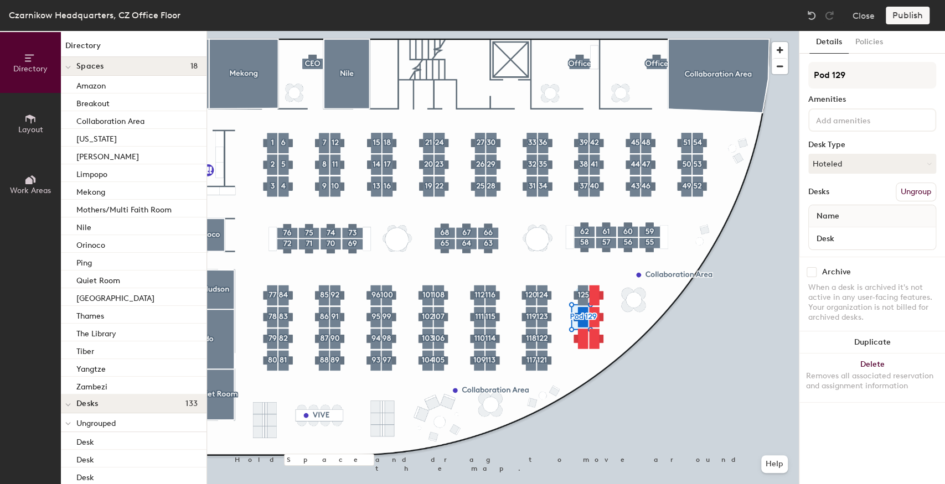
click at [789, 78] on div "Directory Layout Work Areas Directory Spaces 18 Amazon Breakout Collaboration A…" at bounding box center [472, 257] width 945 height 453
type input "126"
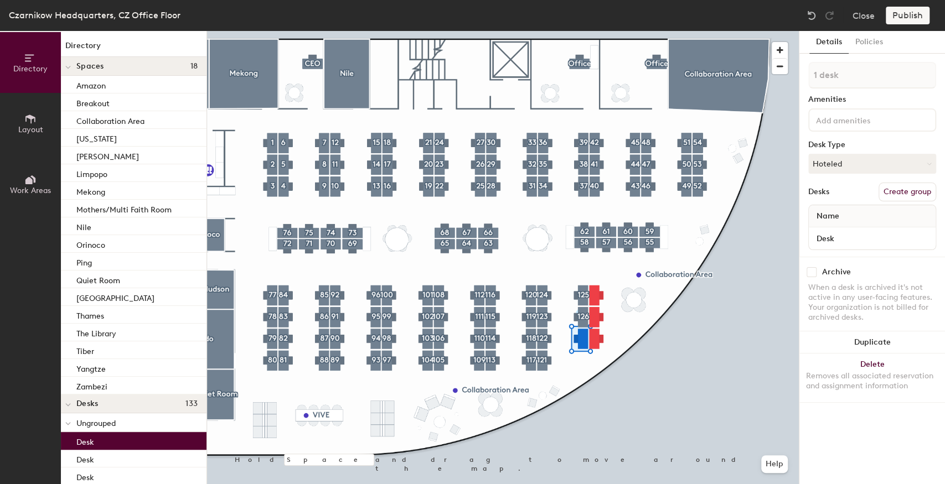
click at [886, 192] on button "Create group" at bounding box center [908, 192] width 58 height 19
click at [757, 76] on div "Directory Layout Work Areas Directory Spaces 18 Amazon Breakout Collaboration A…" at bounding box center [472, 257] width 945 height 453
type input "127"
drag, startPoint x: 909, startPoint y: 193, endPoint x: 841, endPoint y: 113, distance: 104.5
click at [908, 193] on button "Create group" at bounding box center [908, 192] width 58 height 19
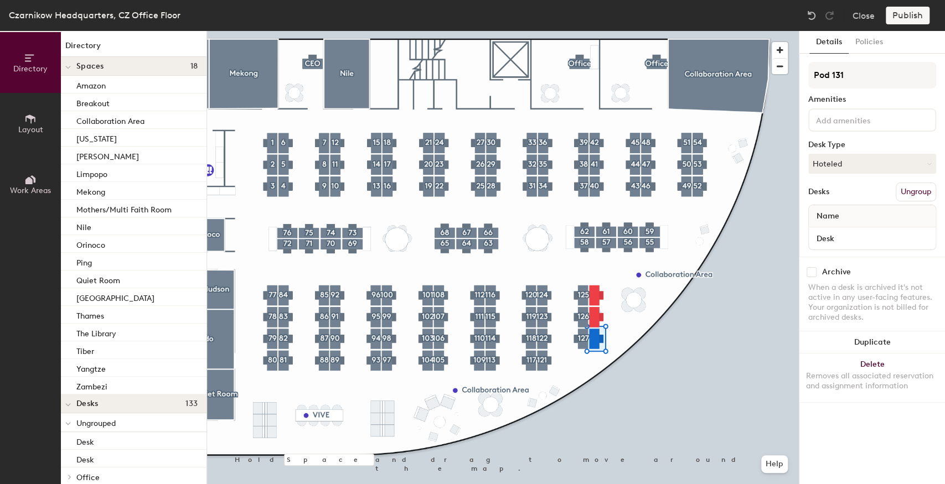
drag, startPoint x: 851, startPoint y: 75, endPoint x: 803, endPoint y: 75, distance: 48.7
click at [803, 75] on div "Details Policies Pod 131 Amenities Desk Type Hoteled Desks Ungroup Name Desk Ar…" at bounding box center [872, 257] width 146 height 453
type input "128"
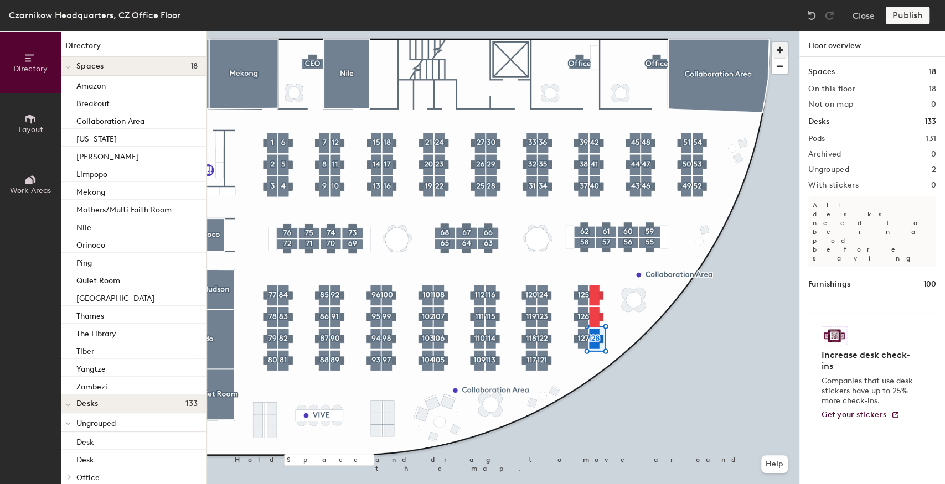
click at [601, 31] on div at bounding box center [503, 31] width 592 height 0
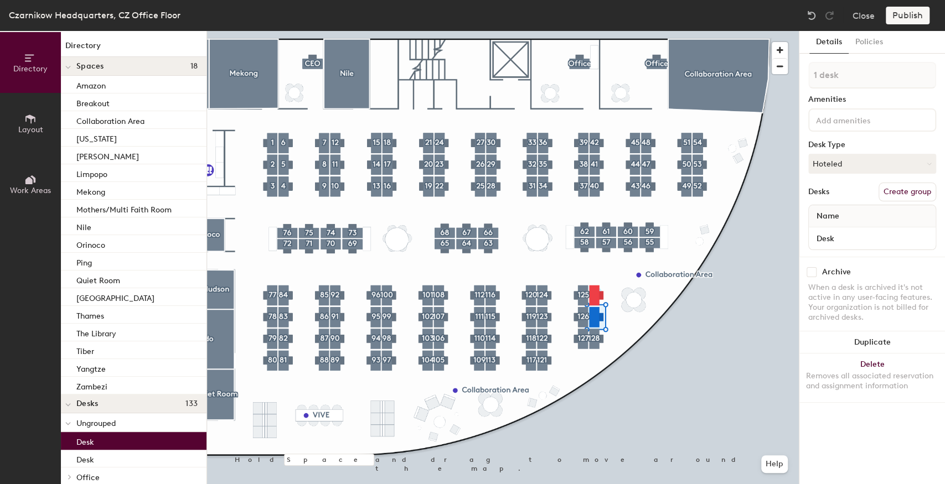
click at [906, 185] on button "Create group" at bounding box center [908, 192] width 58 height 19
drag, startPoint x: 855, startPoint y: 76, endPoint x: 803, endPoint y: 82, distance: 52.3
click at [803, 82] on div "Details Policies Pod 132 Amenities Desk Type Hoteled Desks Ungroup Name Desk Ar…" at bounding box center [872, 257] width 146 height 453
type input "129"
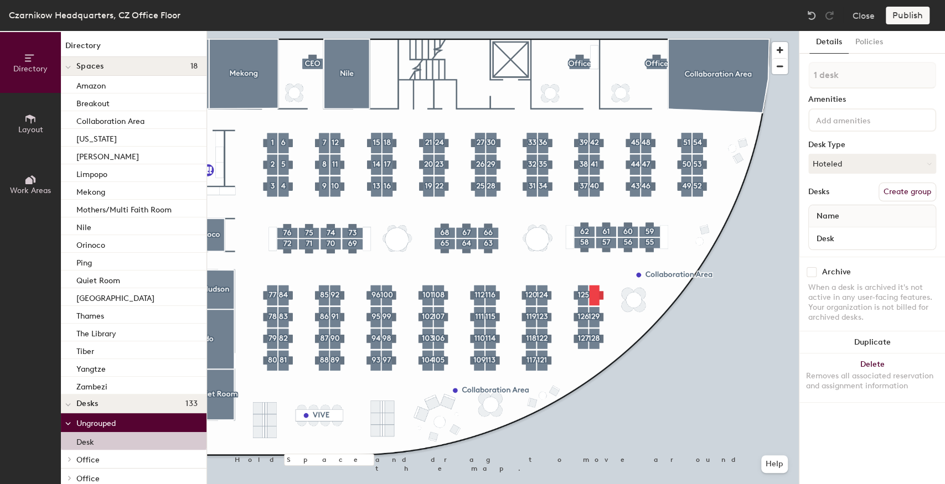
click at [904, 196] on button "Create group" at bounding box center [908, 192] width 58 height 19
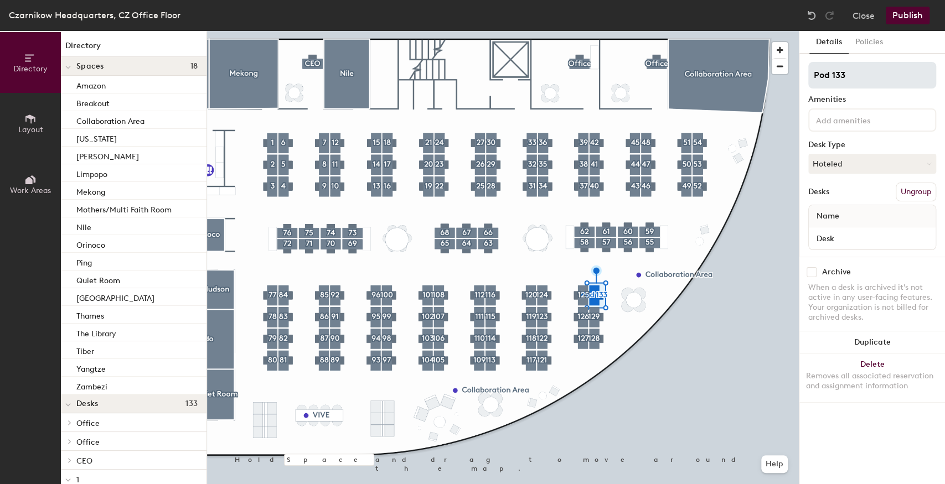
drag, startPoint x: 857, startPoint y: 79, endPoint x: 813, endPoint y: 86, distance: 44.8
click at [813, 86] on input "Pod 133" at bounding box center [872, 75] width 128 height 27
type input "130"
